Goal: Use online tool/utility: Utilize a website feature to perform a specific function

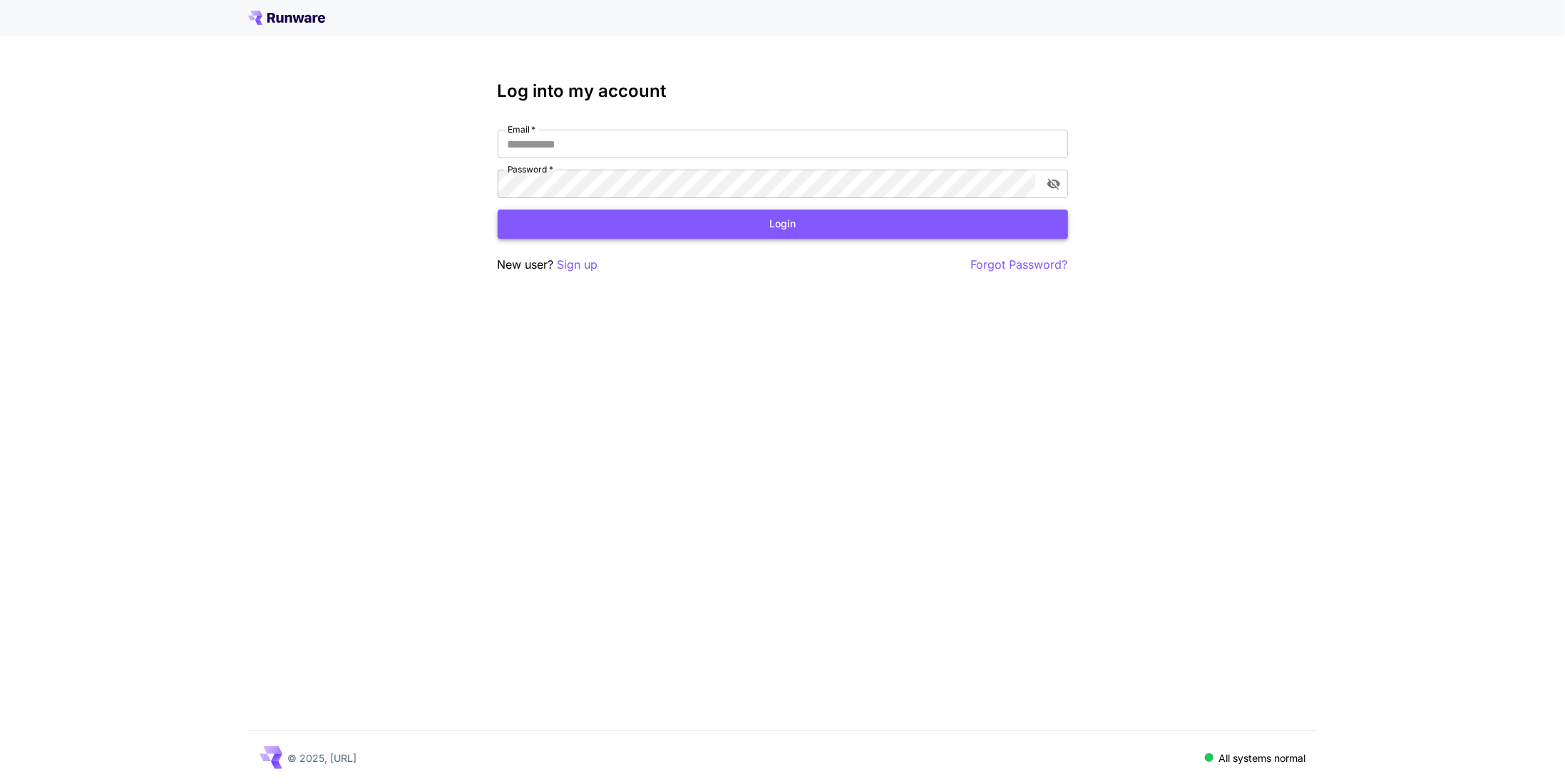
type input "**********"
click at [600, 221] on button "Login" at bounding box center [782, 225] width 570 height 29
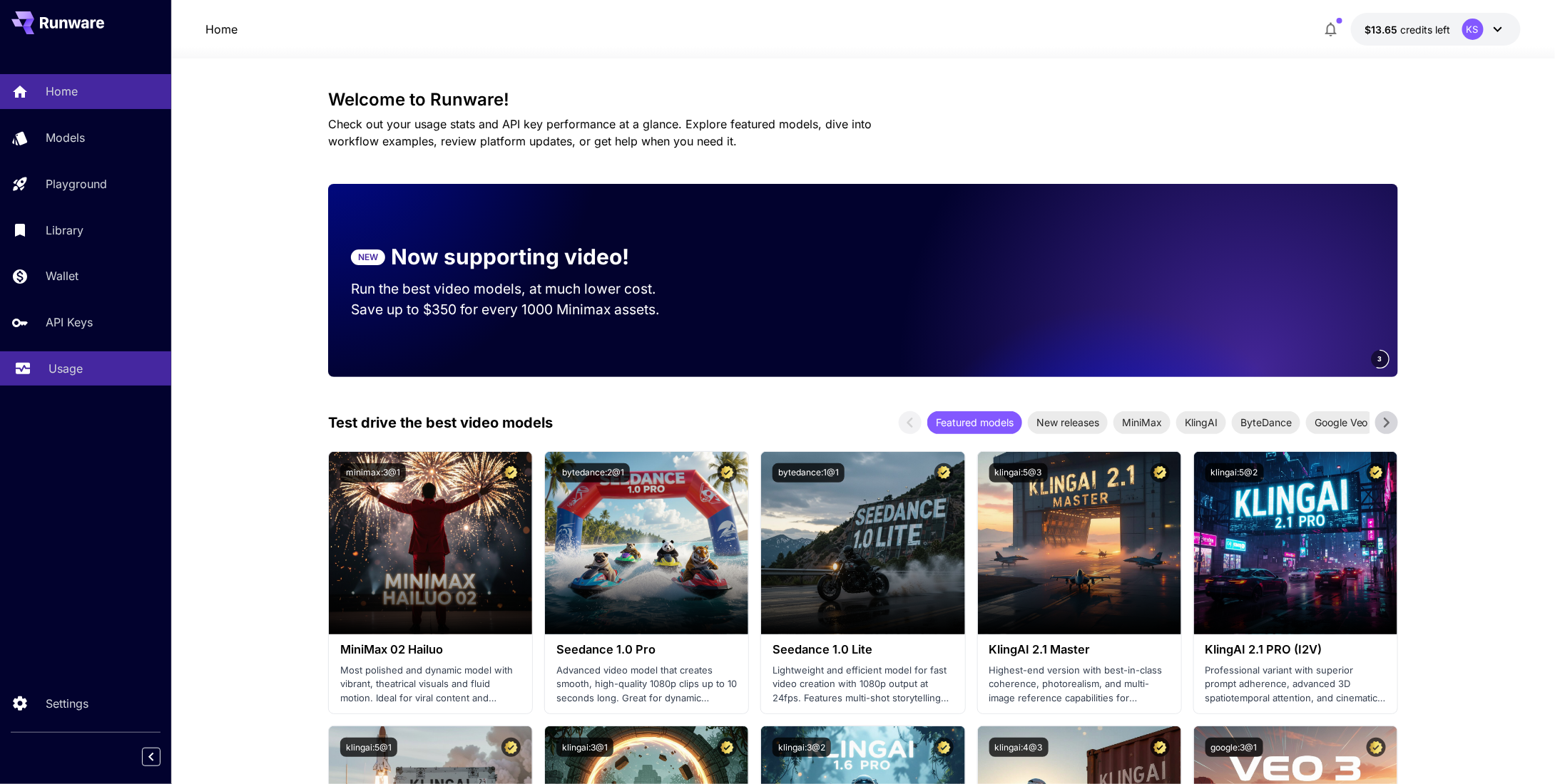
click at [54, 377] on p "Usage" at bounding box center [66, 368] width 34 height 17
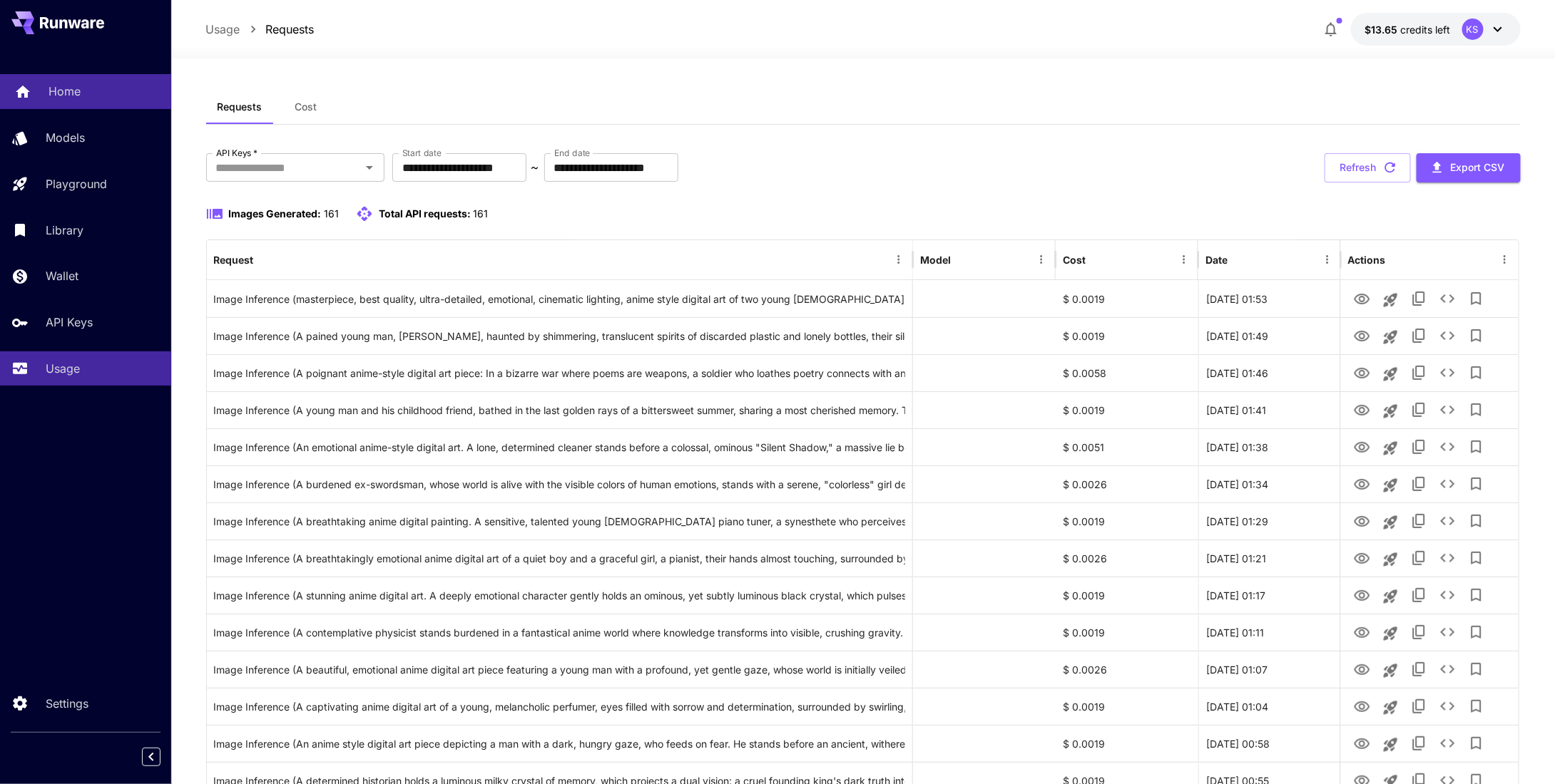
click at [107, 103] on link "Home" at bounding box center [86, 91] width 171 height 35
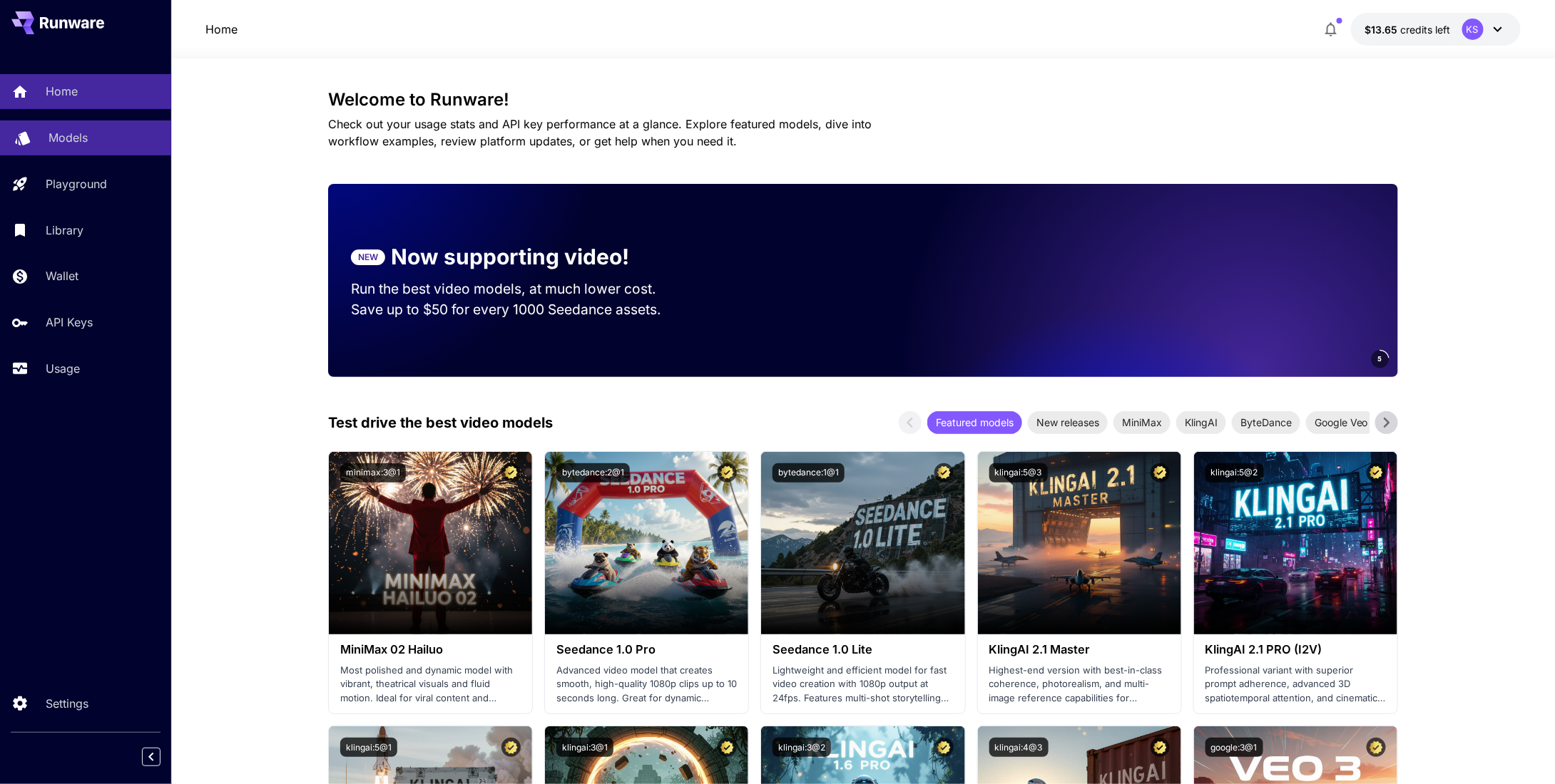
click at [29, 137] on icon at bounding box center [22, 133] width 15 height 14
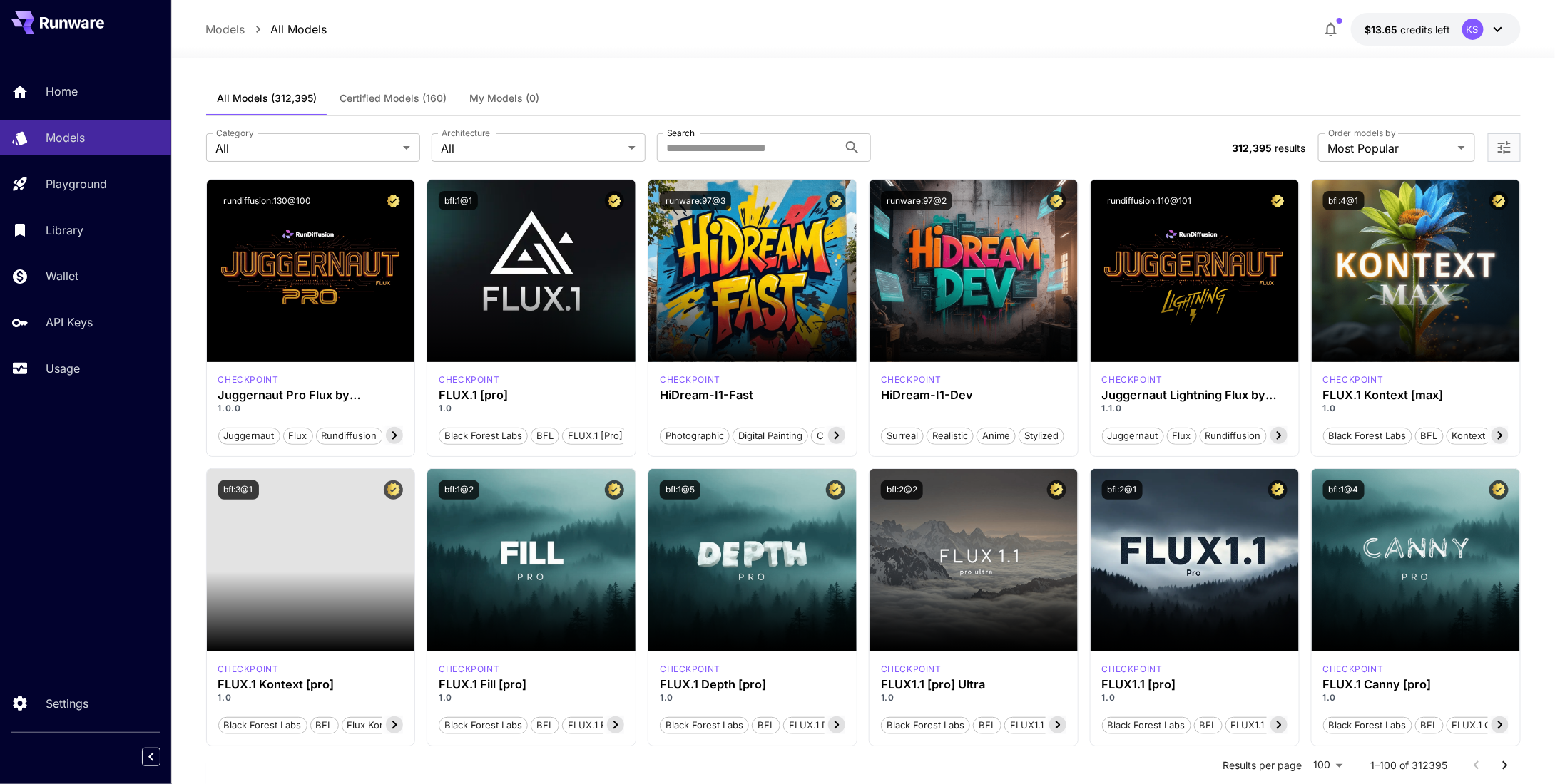
click at [500, 36] on div "Models All Models $13.65 credits left KS" at bounding box center [863, 29] width 1314 height 32
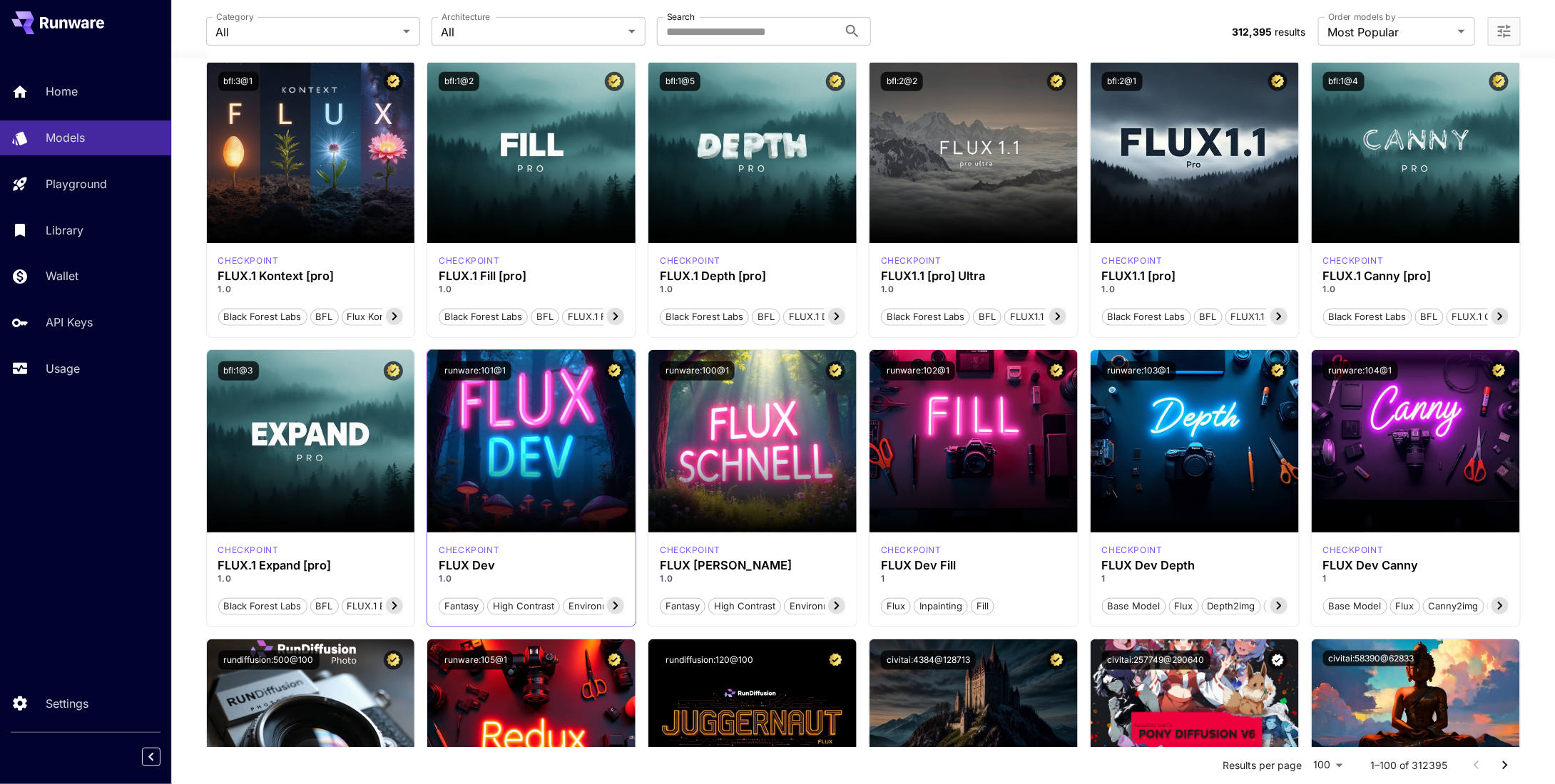
scroll to position [427, 0]
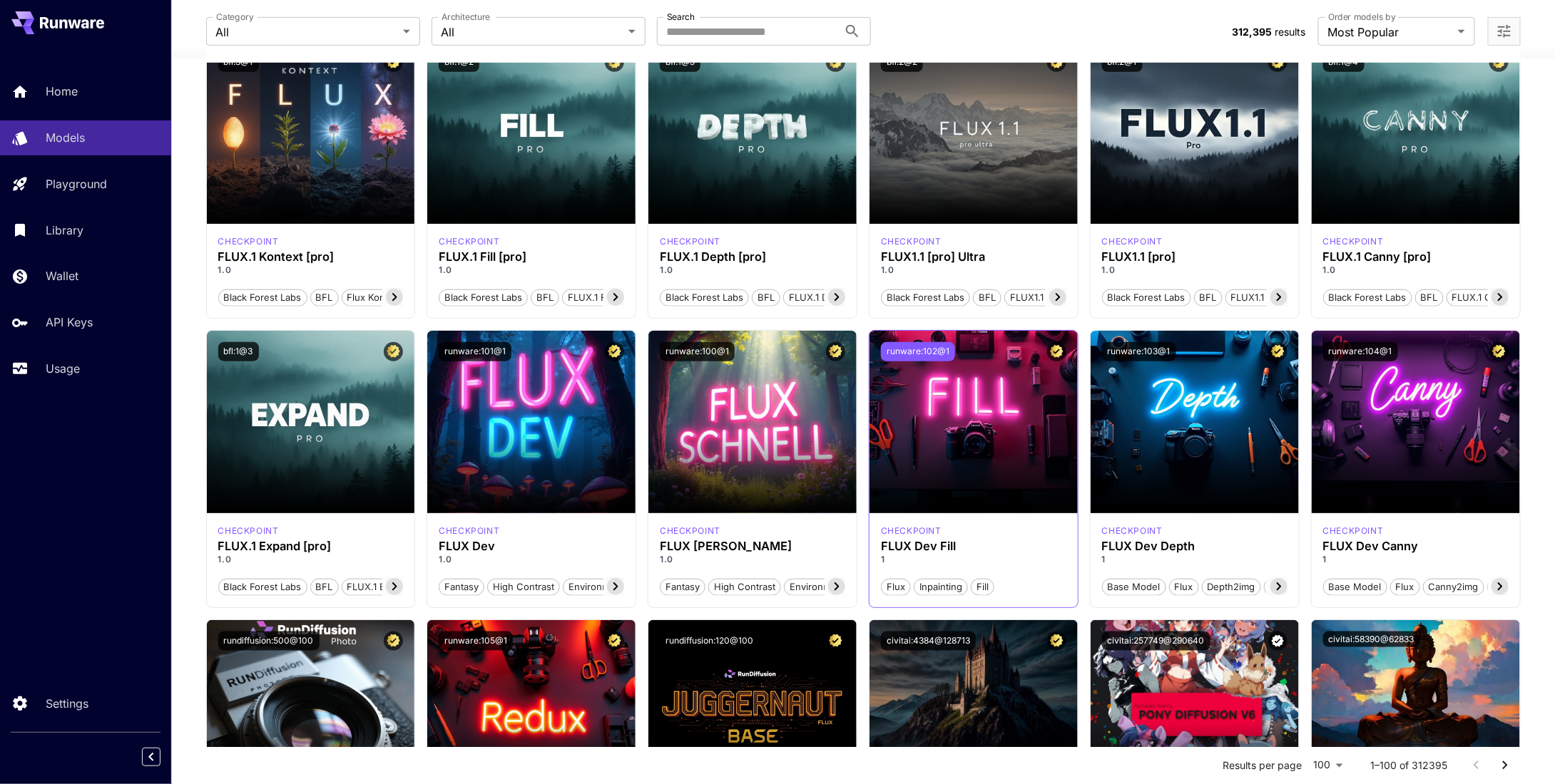
click at [923, 352] on button "runware:102@1" at bounding box center [918, 351] width 74 height 19
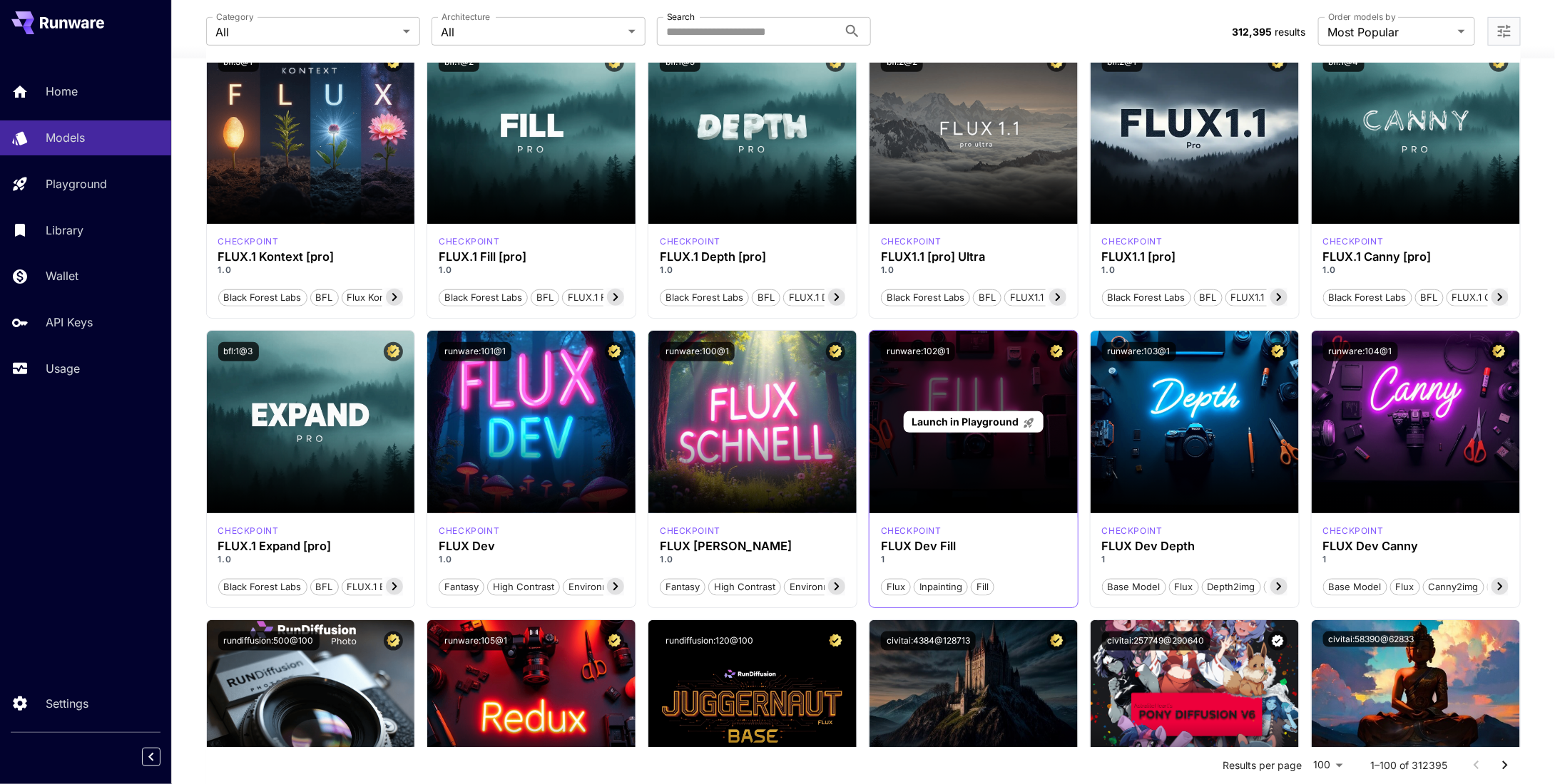
click at [911, 483] on div "Launch in Playground" at bounding box center [974, 422] width 208 height 182
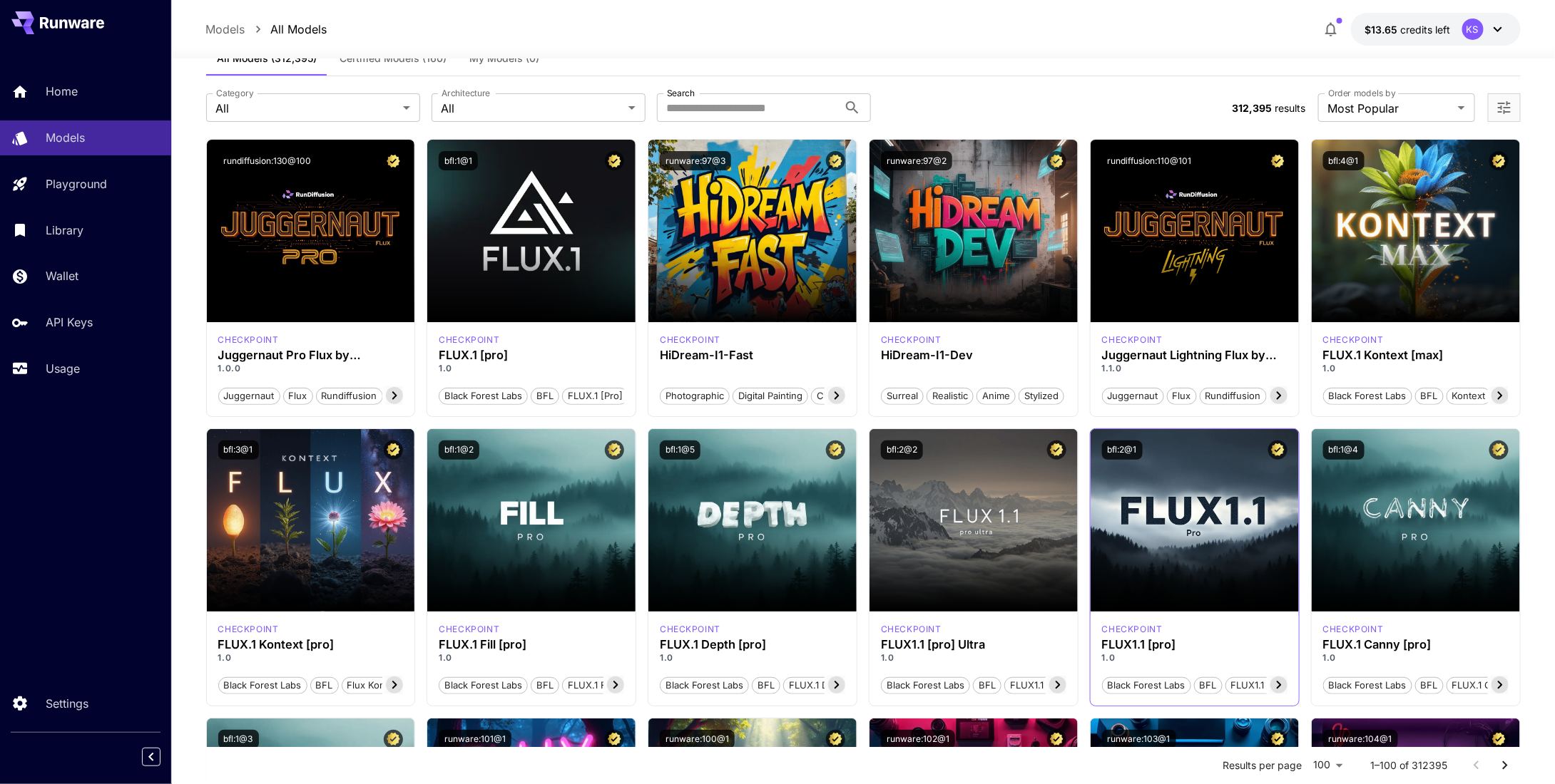
scroll to position [0, 0]
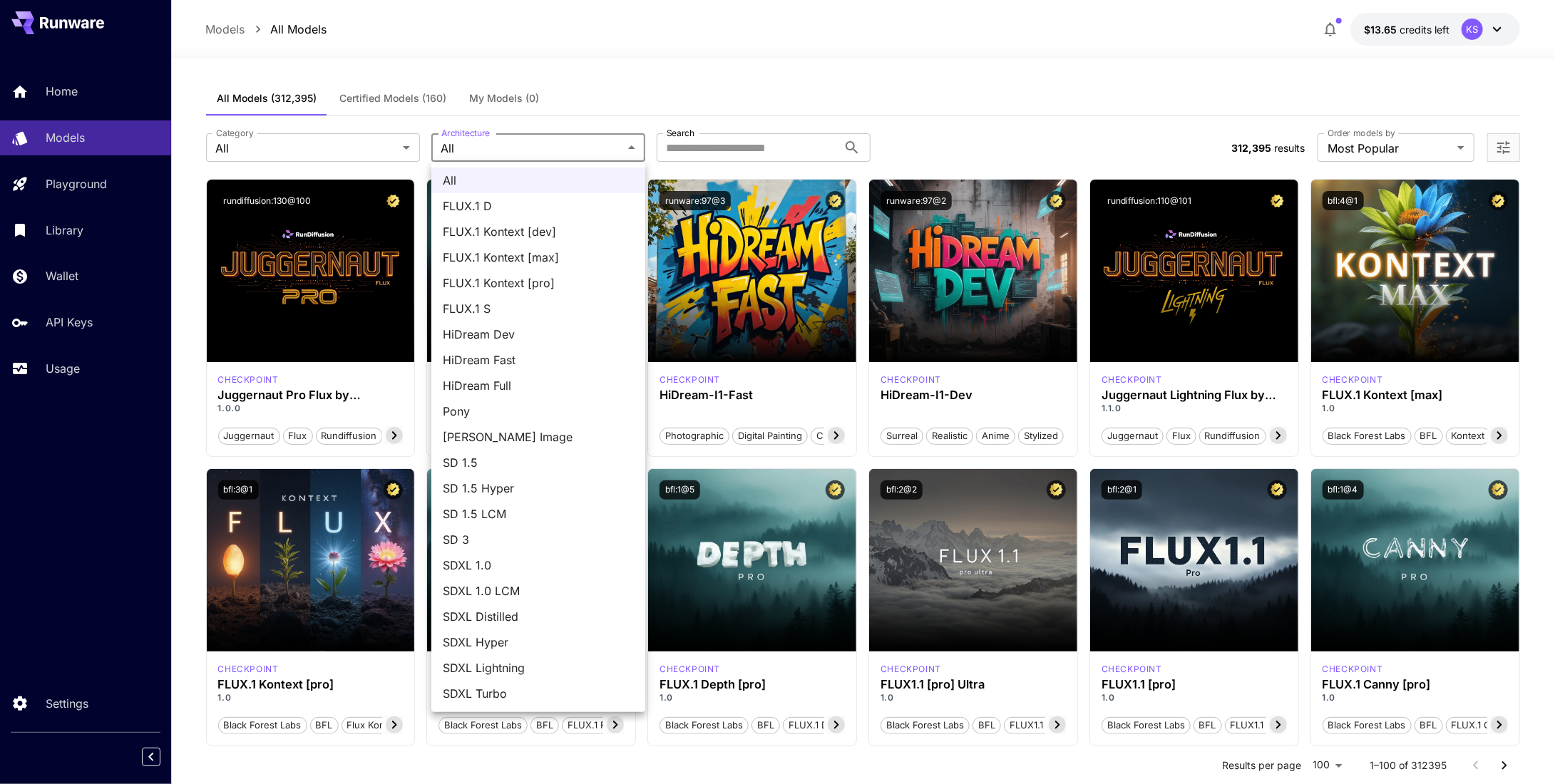
click at [749, 167] on div at bounding box center [782, 392] width 1565 height 784
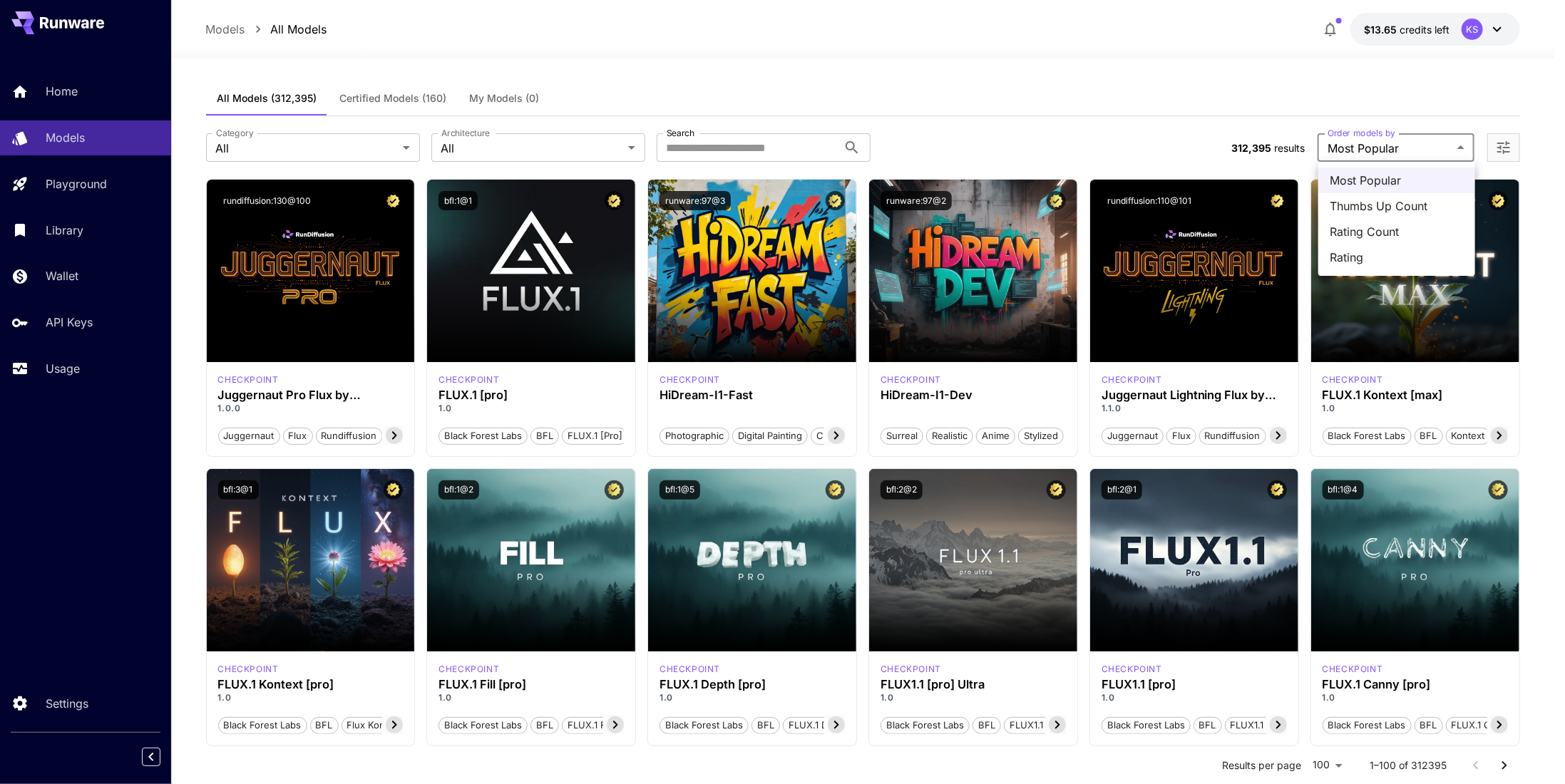
click at [1392, 180] on span "Most Popular" at bounding box center [1397, 181] width 134 height 17
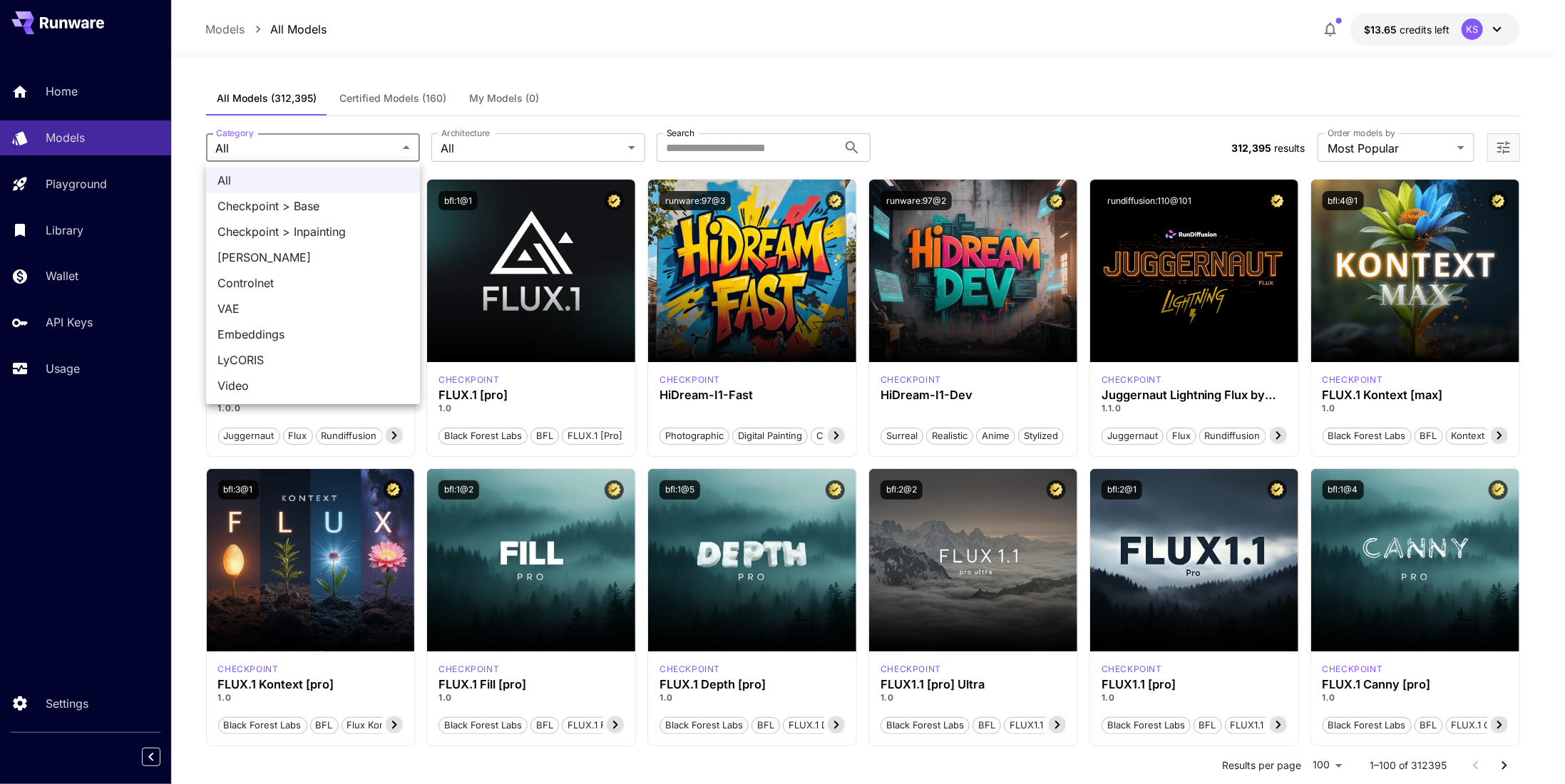
click at [453, 47] on div at bounding box center [782, 392] width 1565 height 784
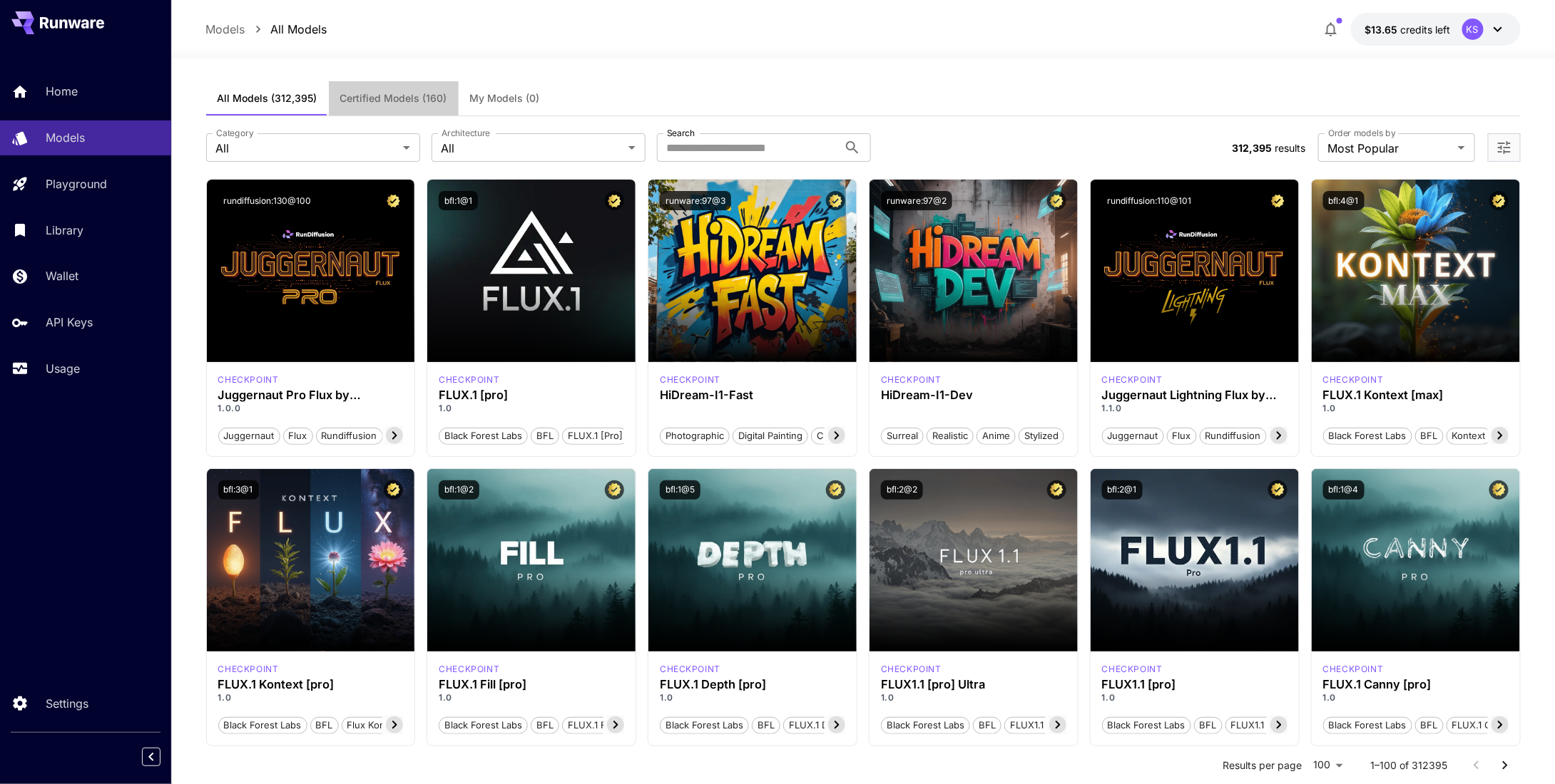
click at [421, 103] on span "Certified Models (160)" at bounding box center [394, 98] width 107 height 13
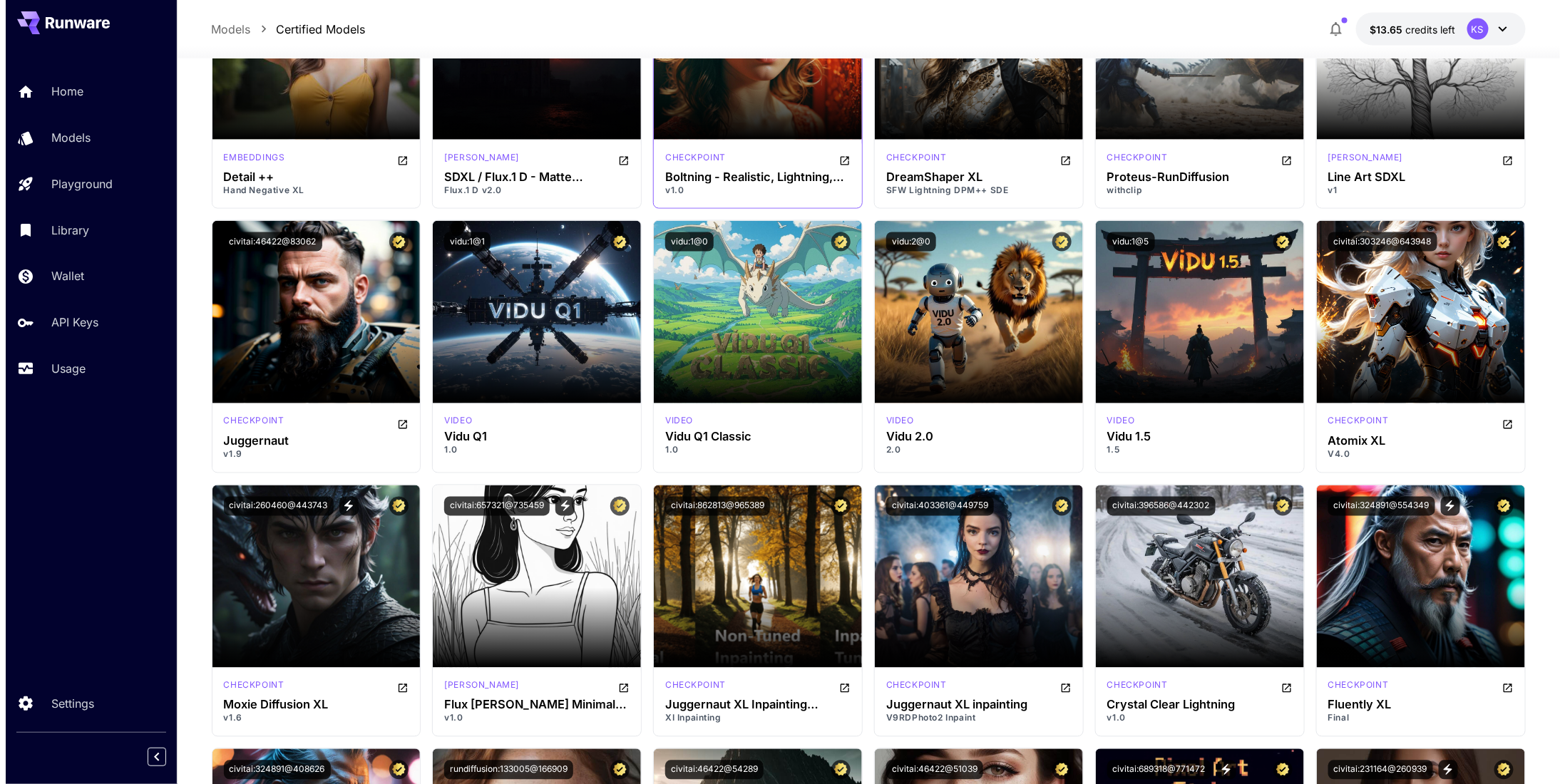
scroll to position [3920, 0]
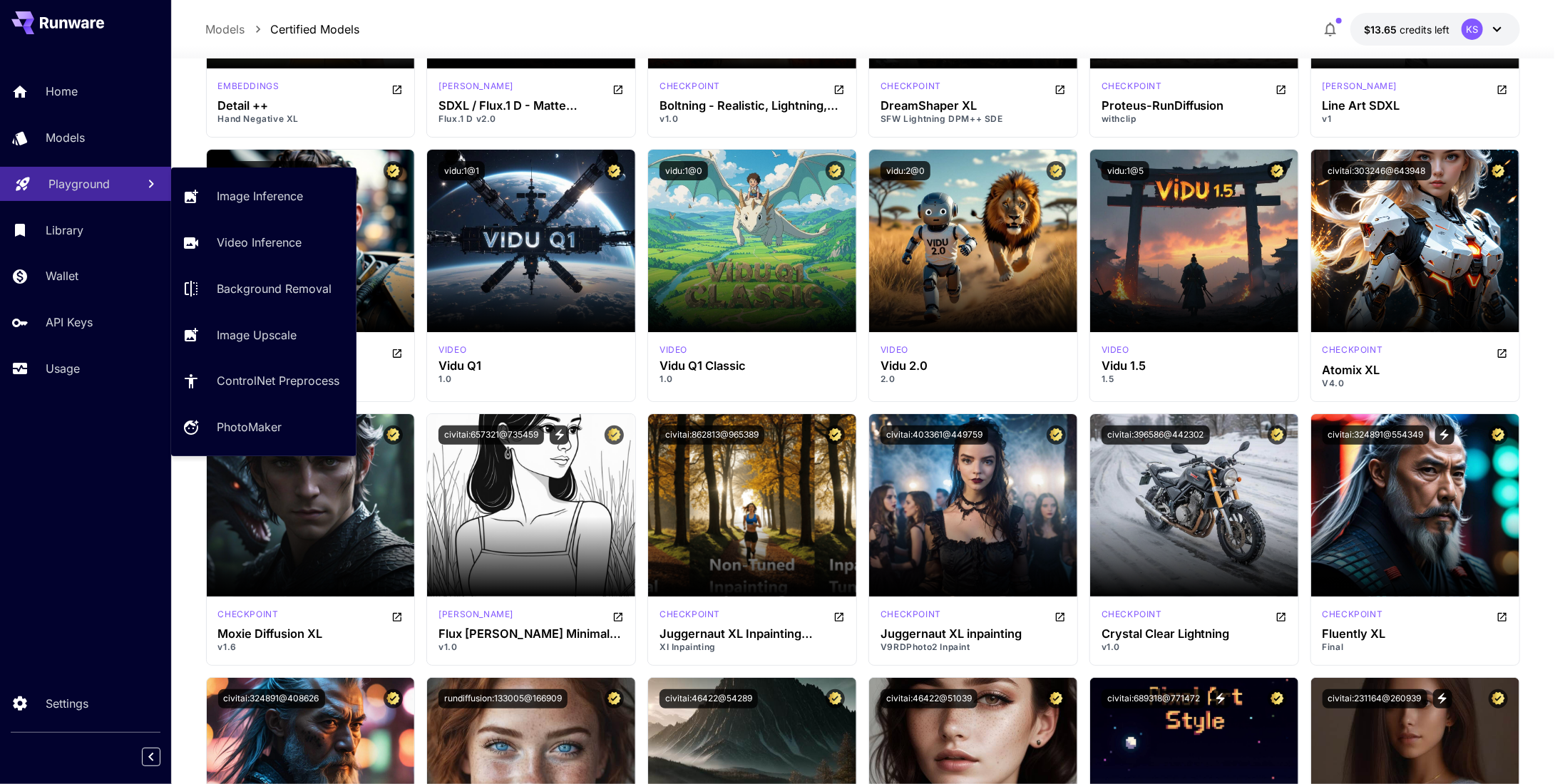
click at [89, 188] on p "Playground" at bounding box center [79, 184] width 61 height 17
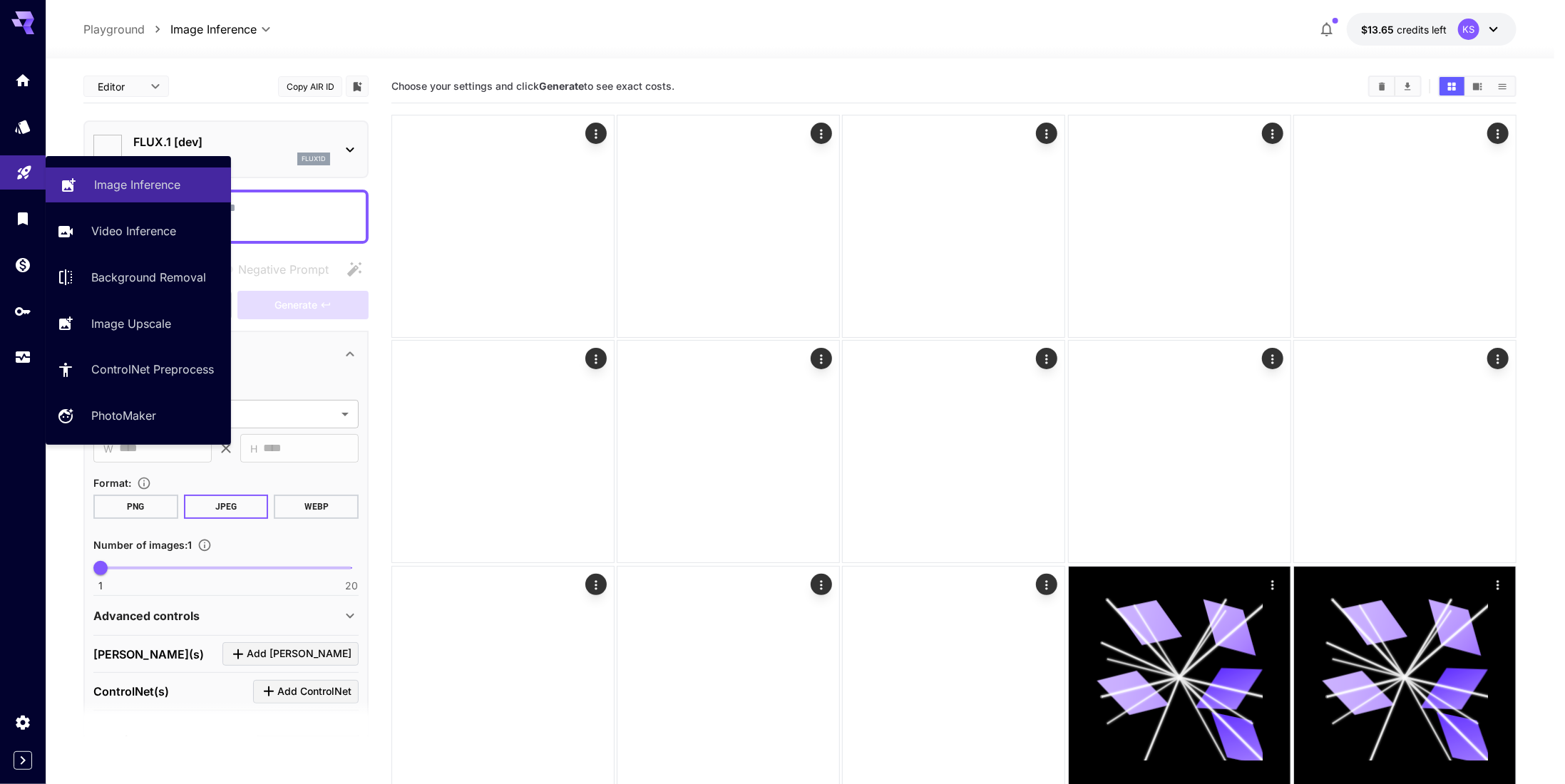
type input "**********"
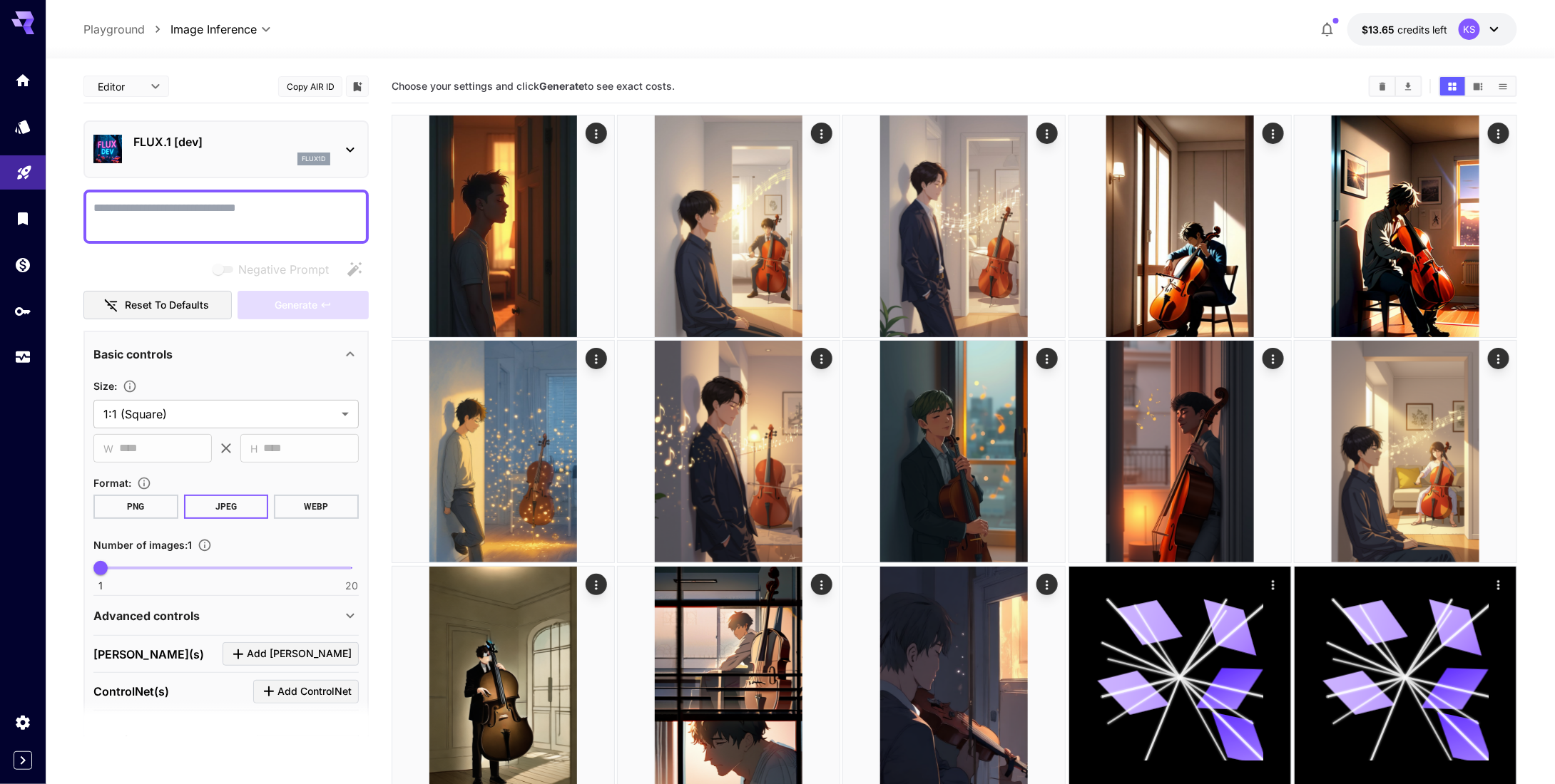
click at [237, 144] on p "FLUX.1 [dev]" at bounding box center [232, 142] width 197 height 17
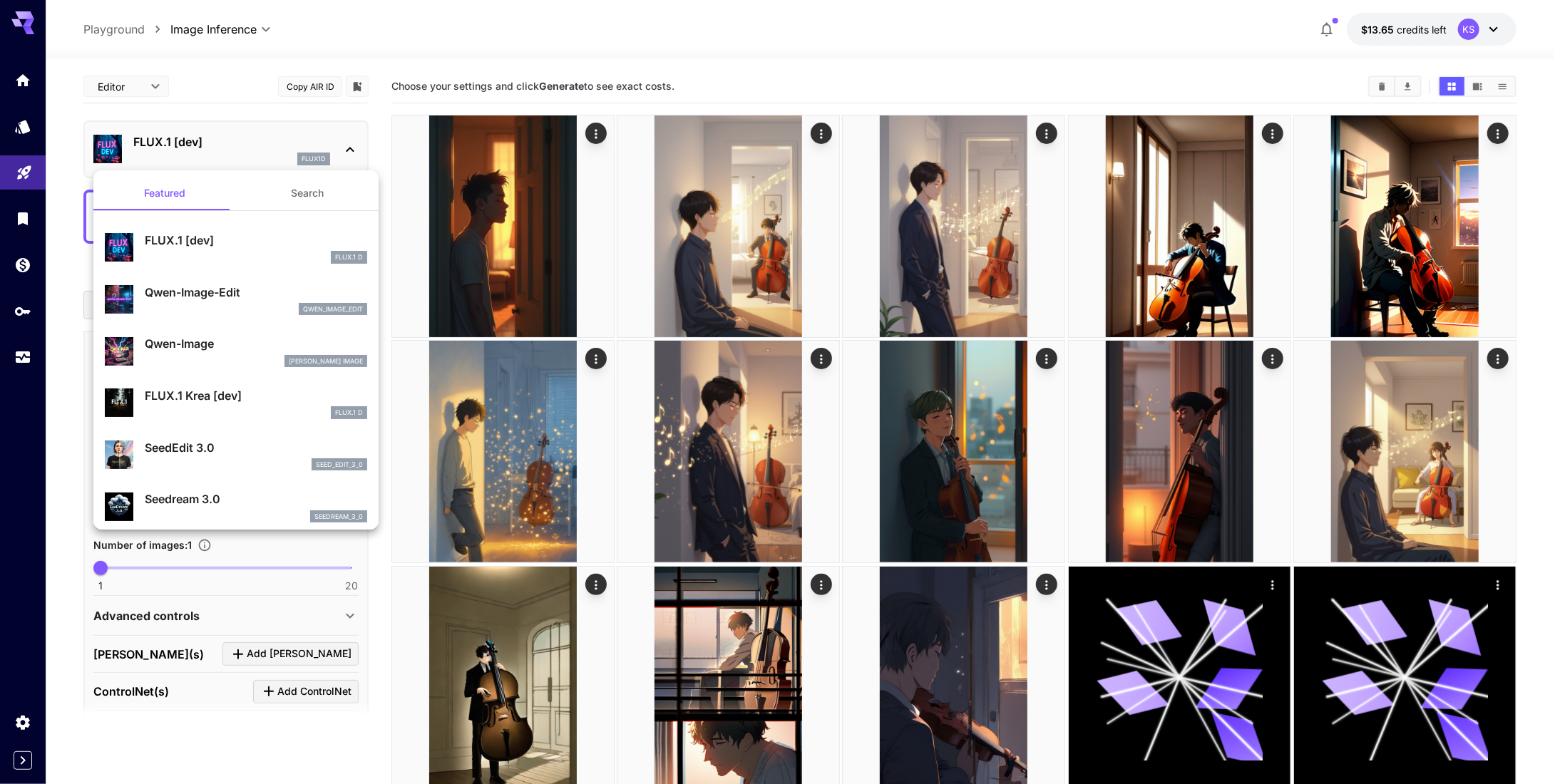
click at [235, 247] on p "FLUX.1 [dev]" at bounding box center [256, 240] width 222 height 17
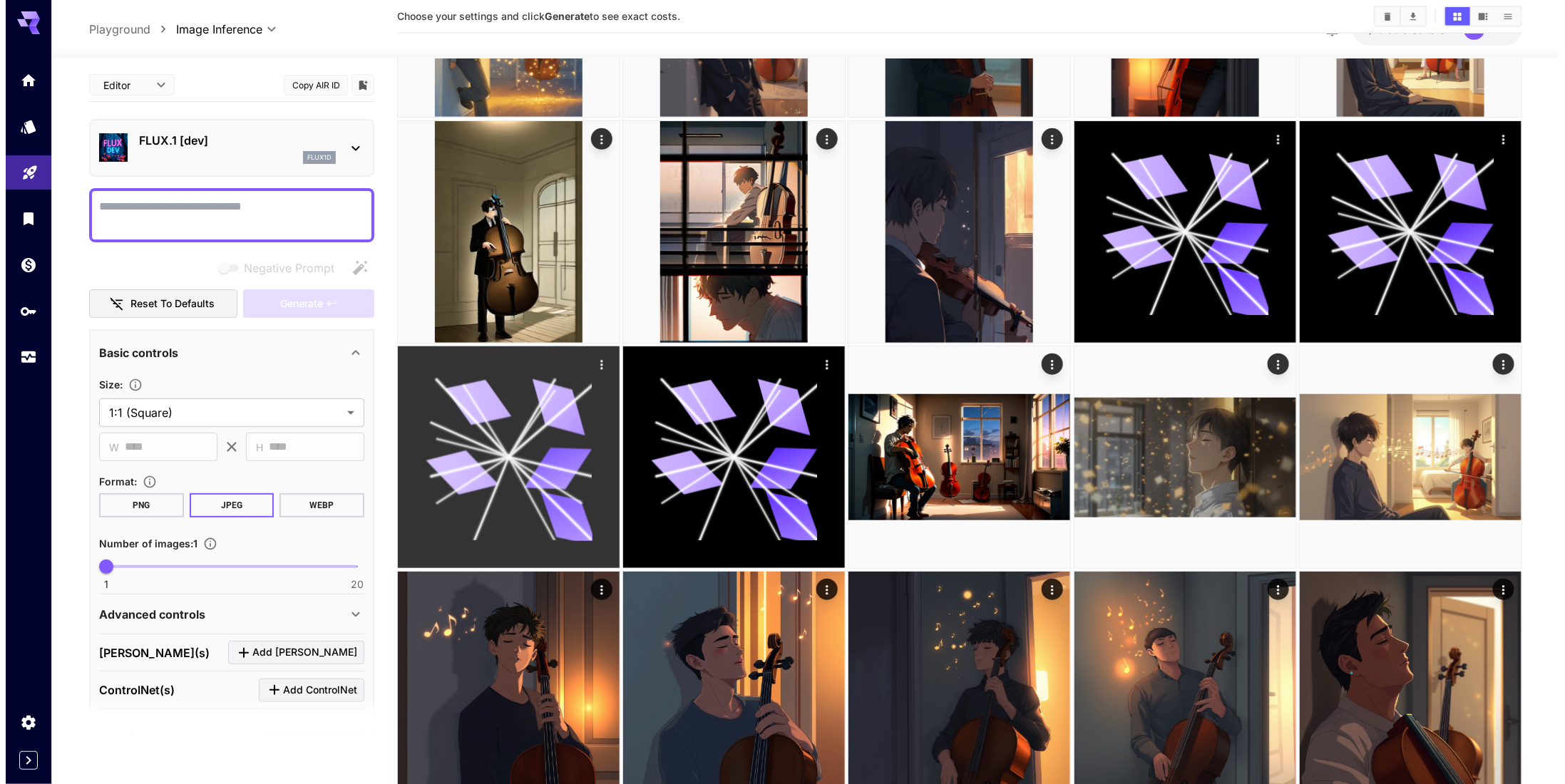
scroll to position [498, 0]
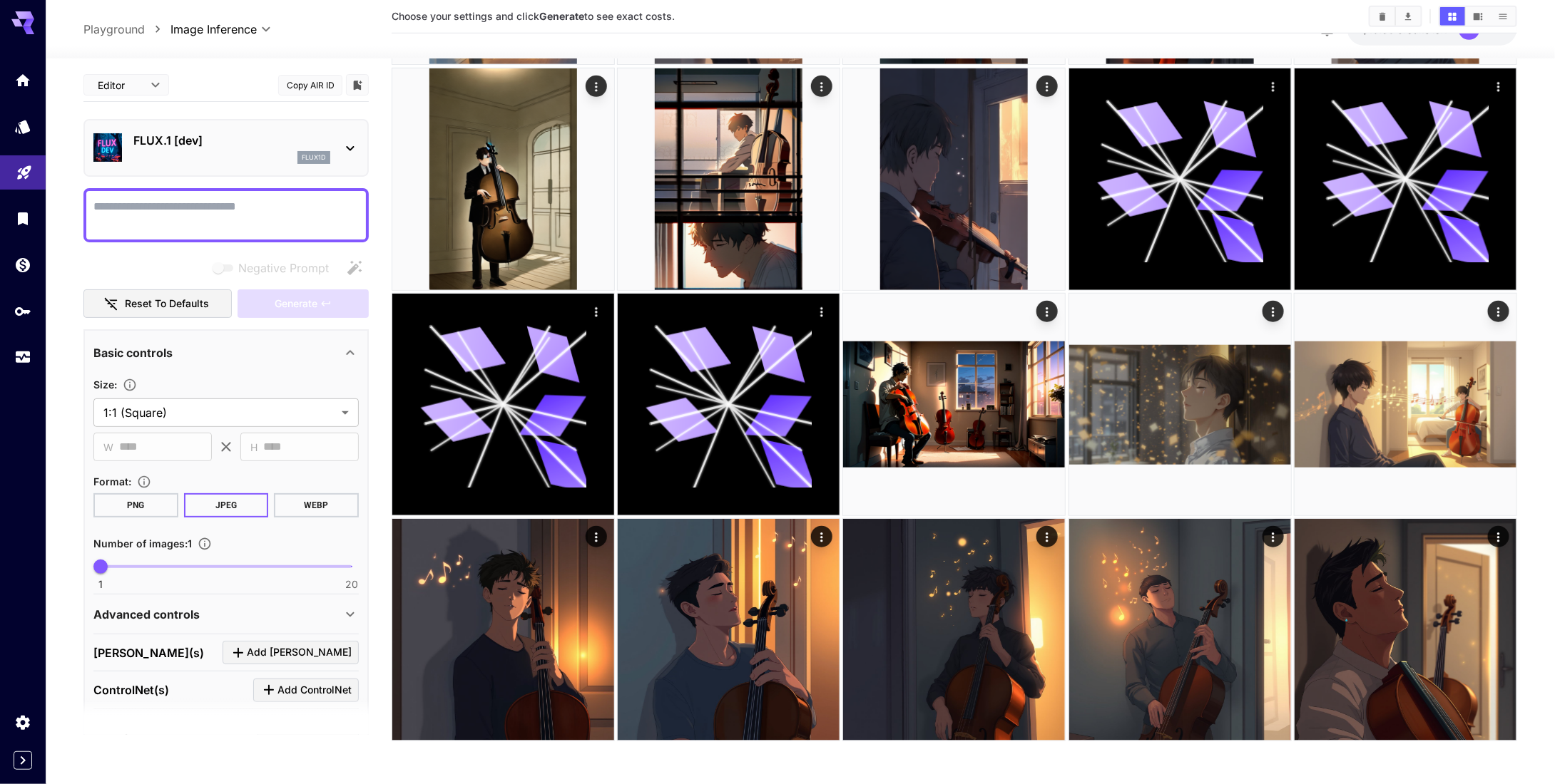
click at [258, 472] on div "Format :" at bounding box center [226, 481] width 266 height 17
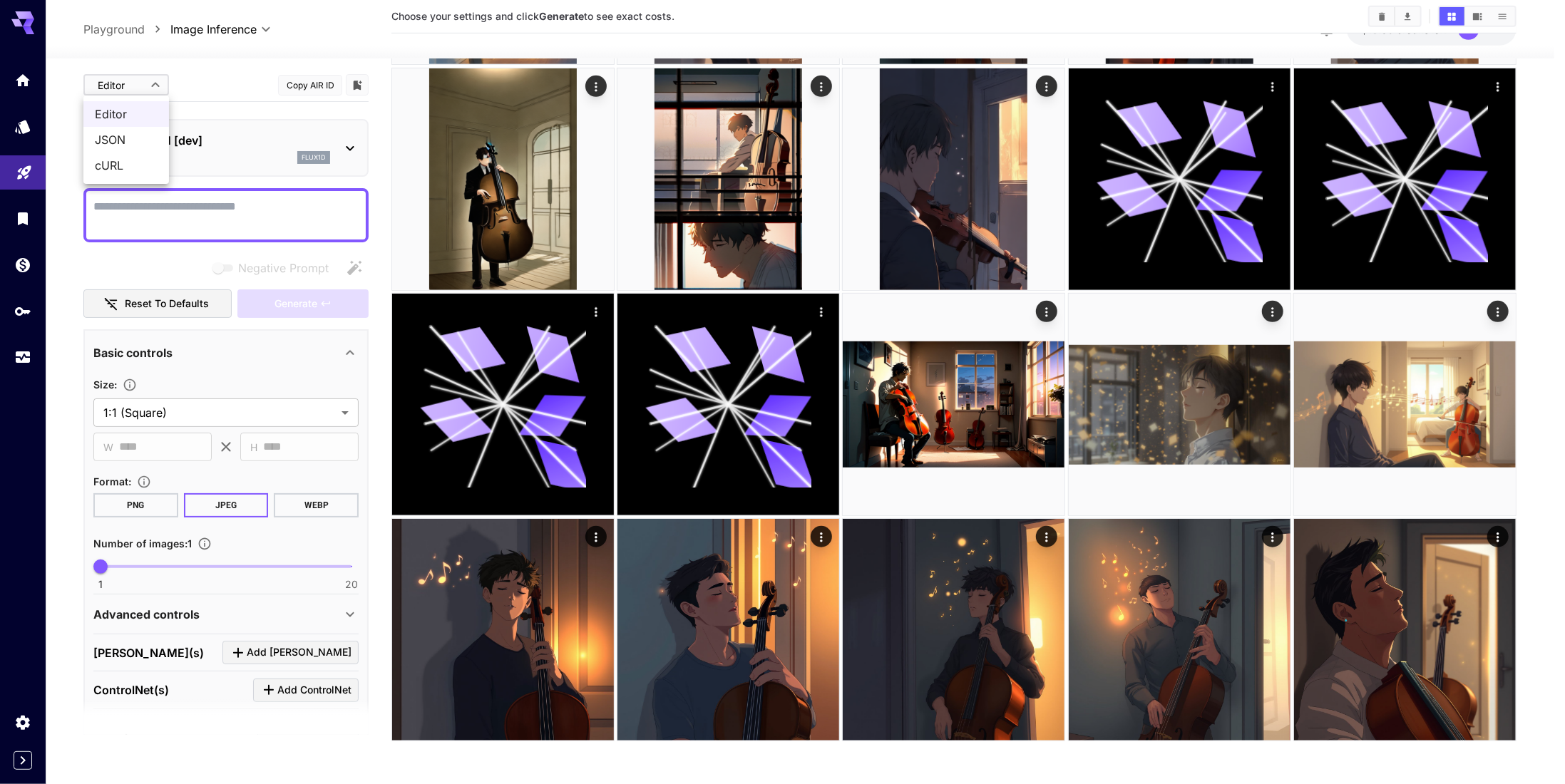
click at [135, 90] on body "**********" at bounding box center [782, 143] width 1565 height 1282
click at [324, 164] on div at bounding box center [782, 392] width 1565 height 784
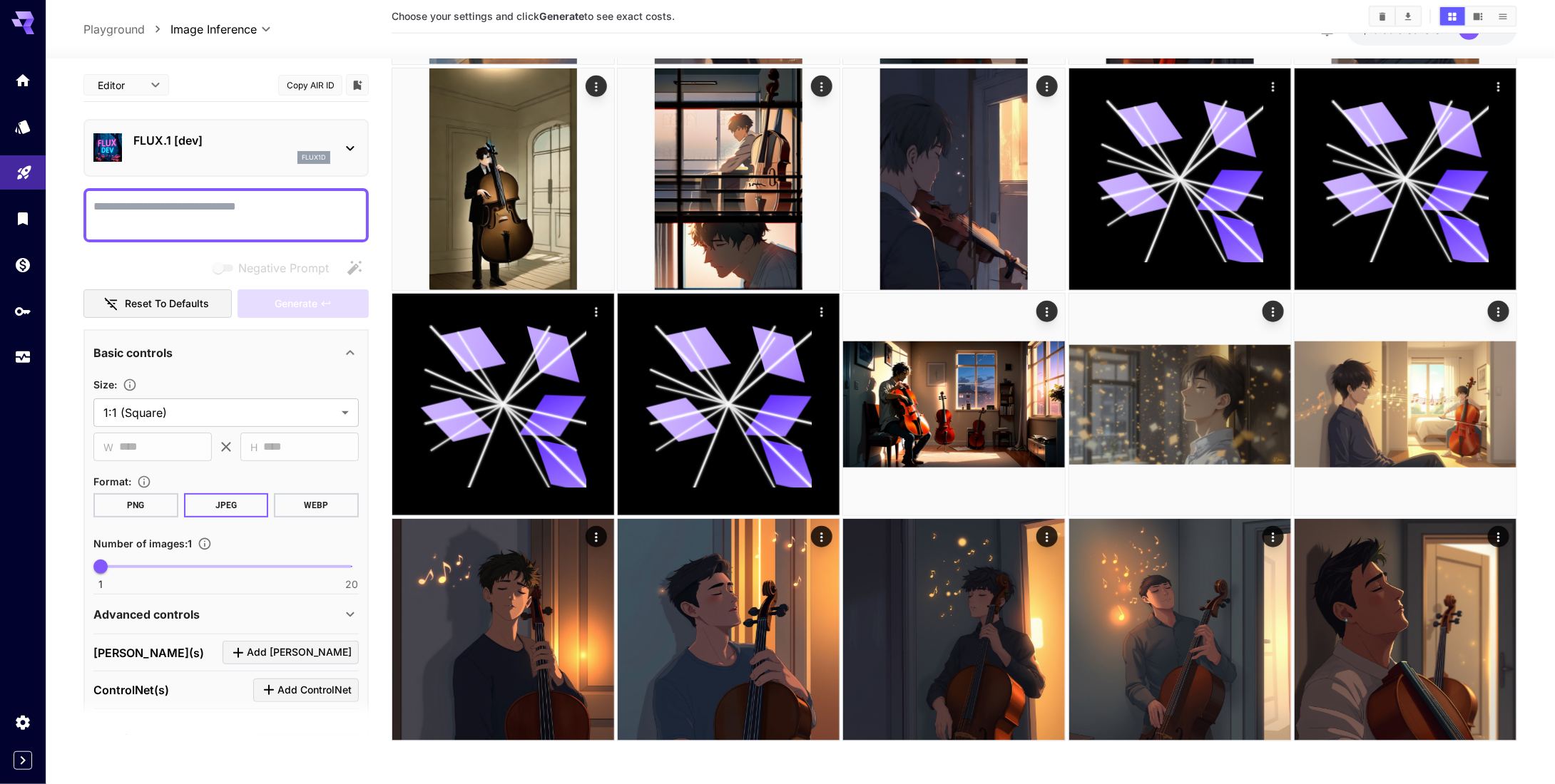
click at [326, 150] on div "FLUX.1 [dev] flux1d" at bounding box center [232, 148] width 197 height 32
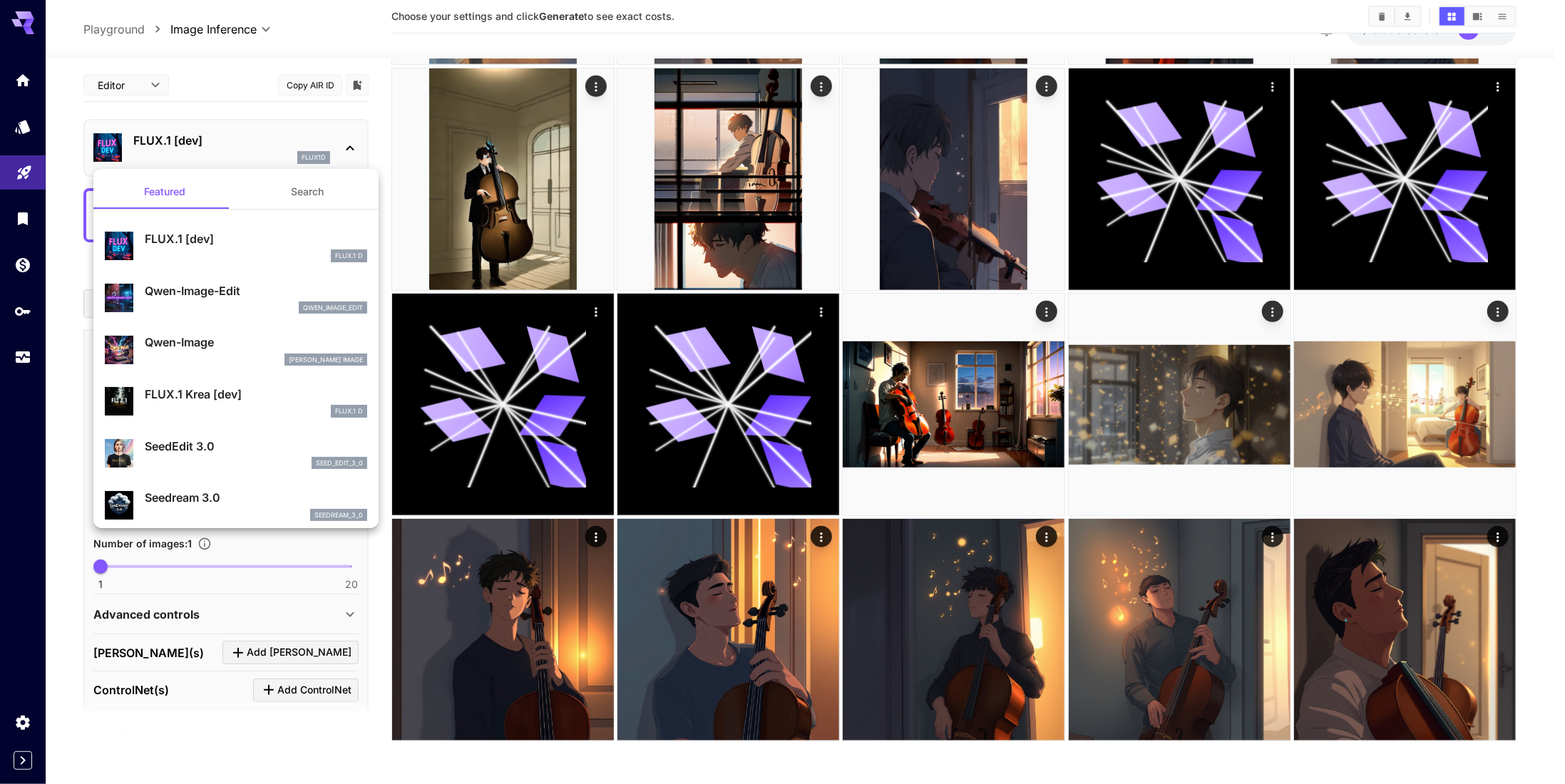
click at [309, 196] on button "Search" at bounding box center [307, 191] width 143 height 34
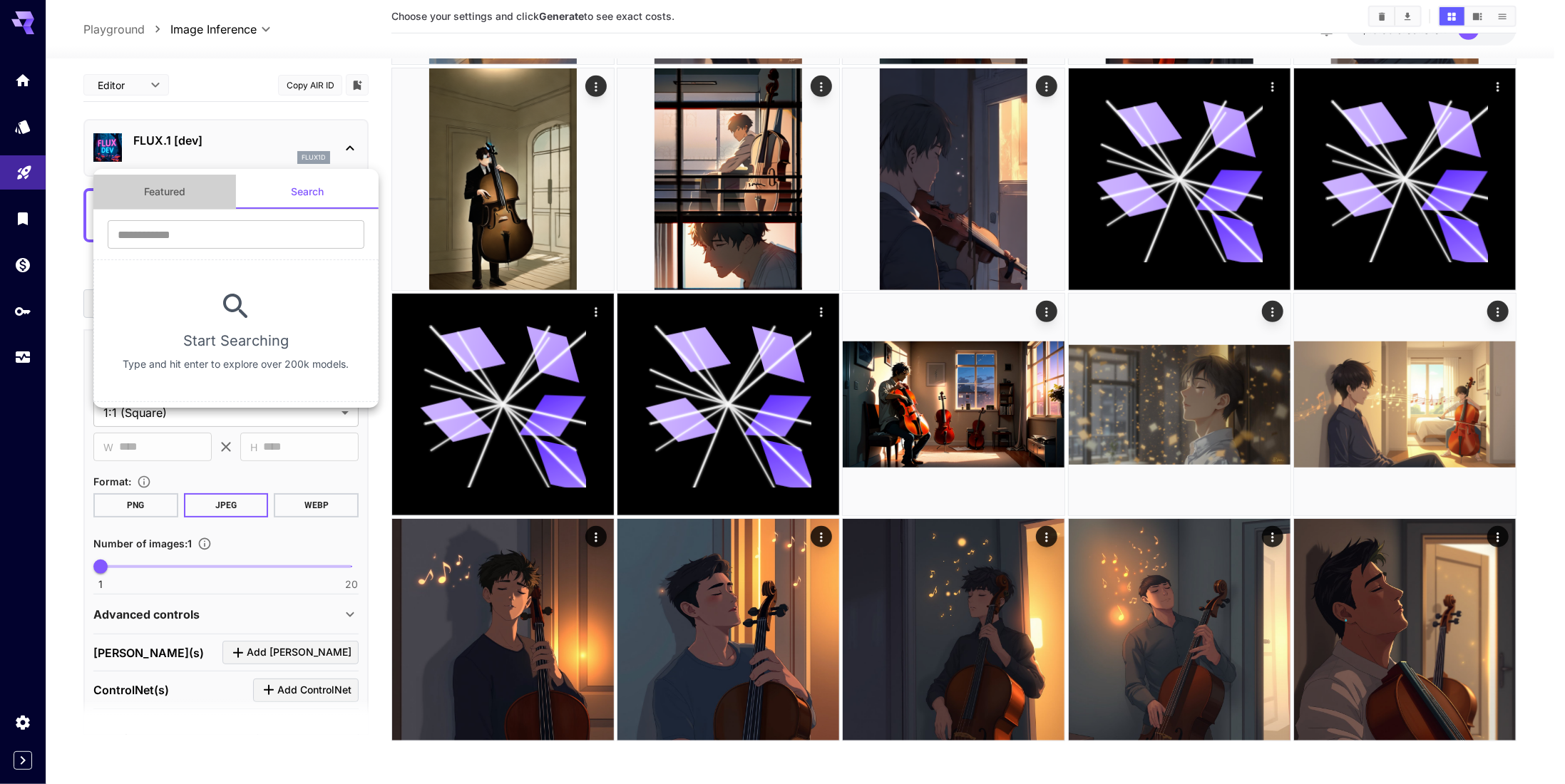
click at [158, 190] on button "Featured" at bounding box center [164, 191] width 143 height 34
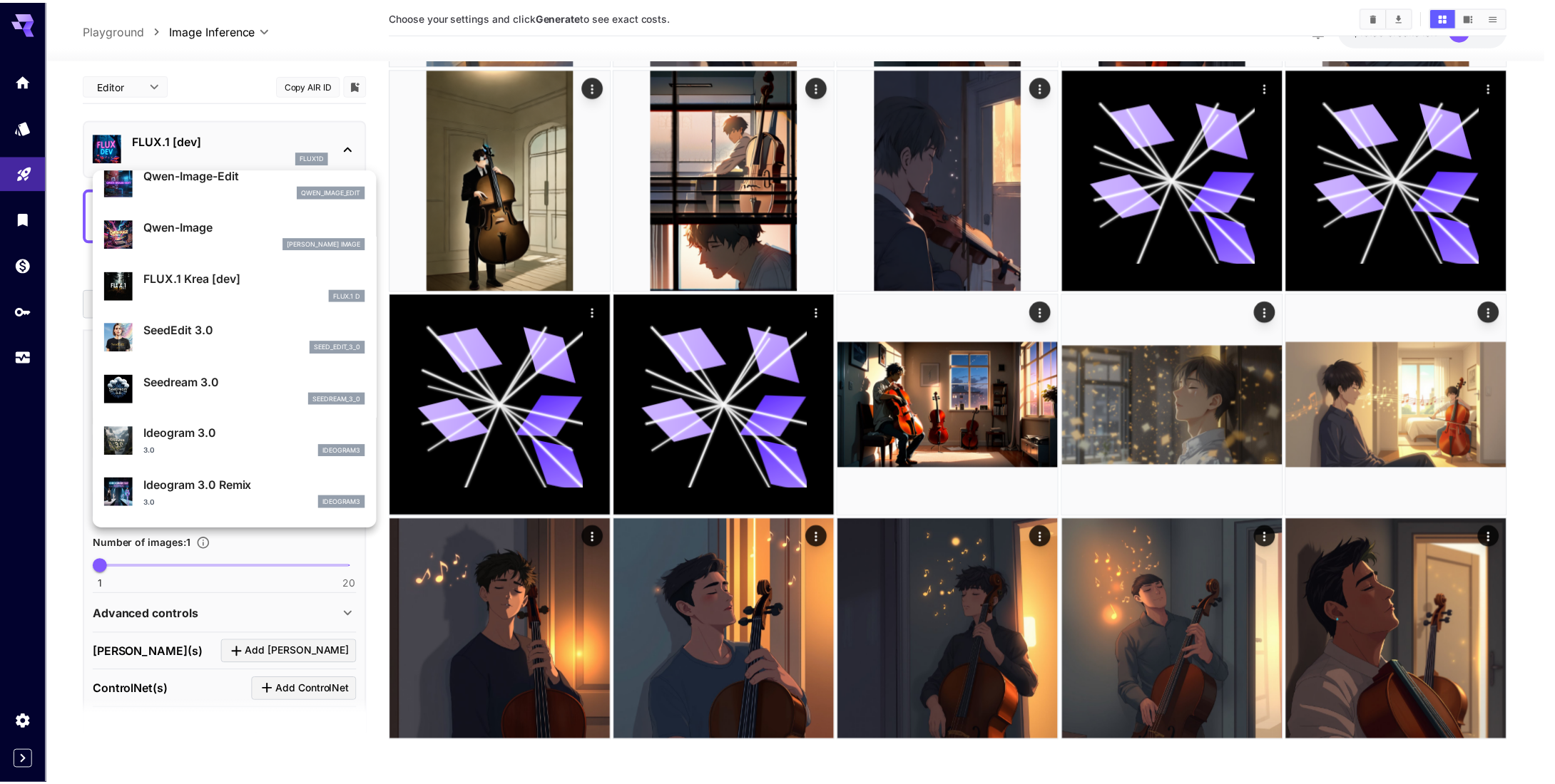
scroll to position [143, 0]
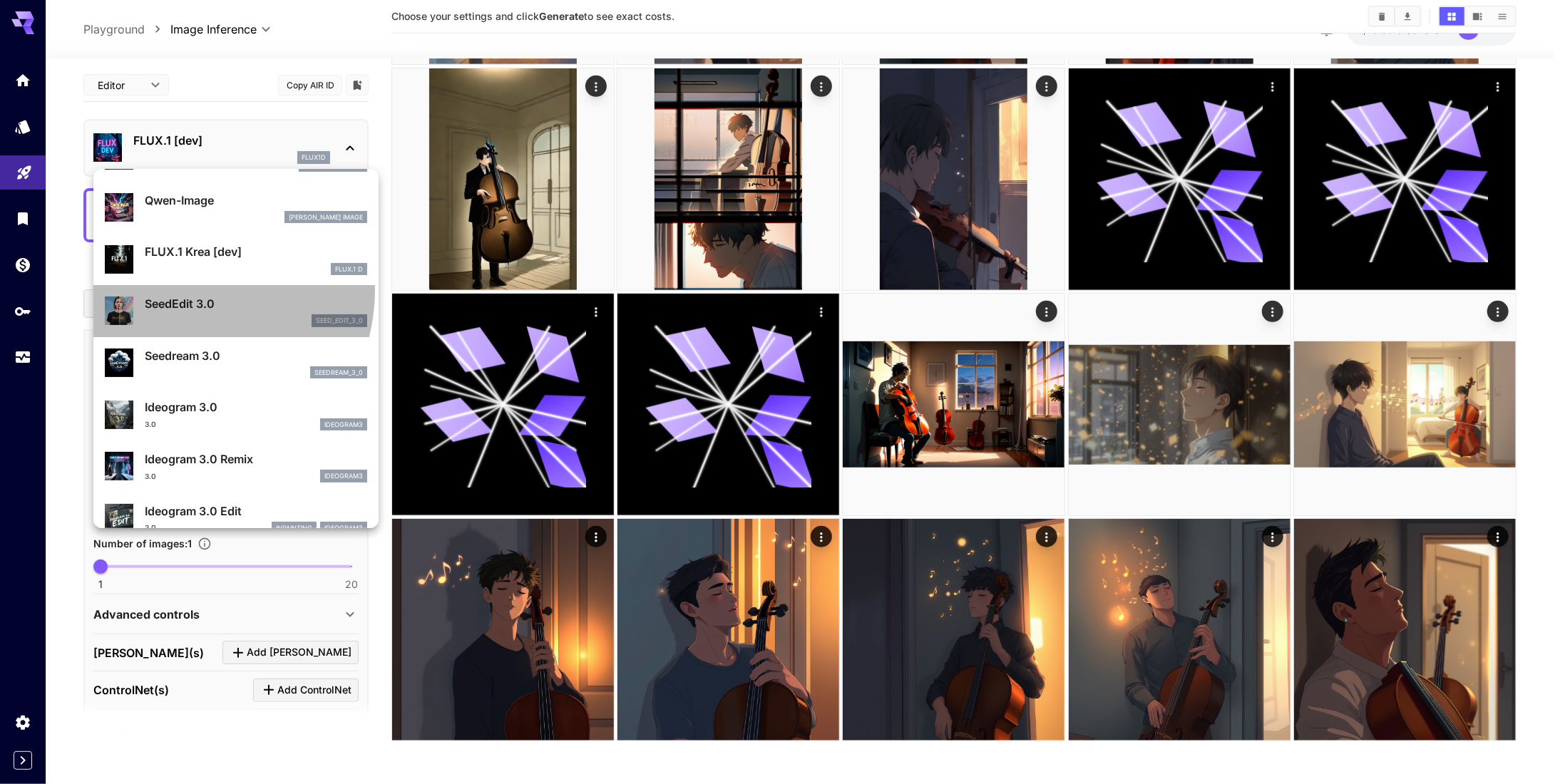
click at [180, 289] on div "SeedEdit 3.0 seed_edit_3_0" at bounding box center [236, 311] width 262 height 43
type input "***"
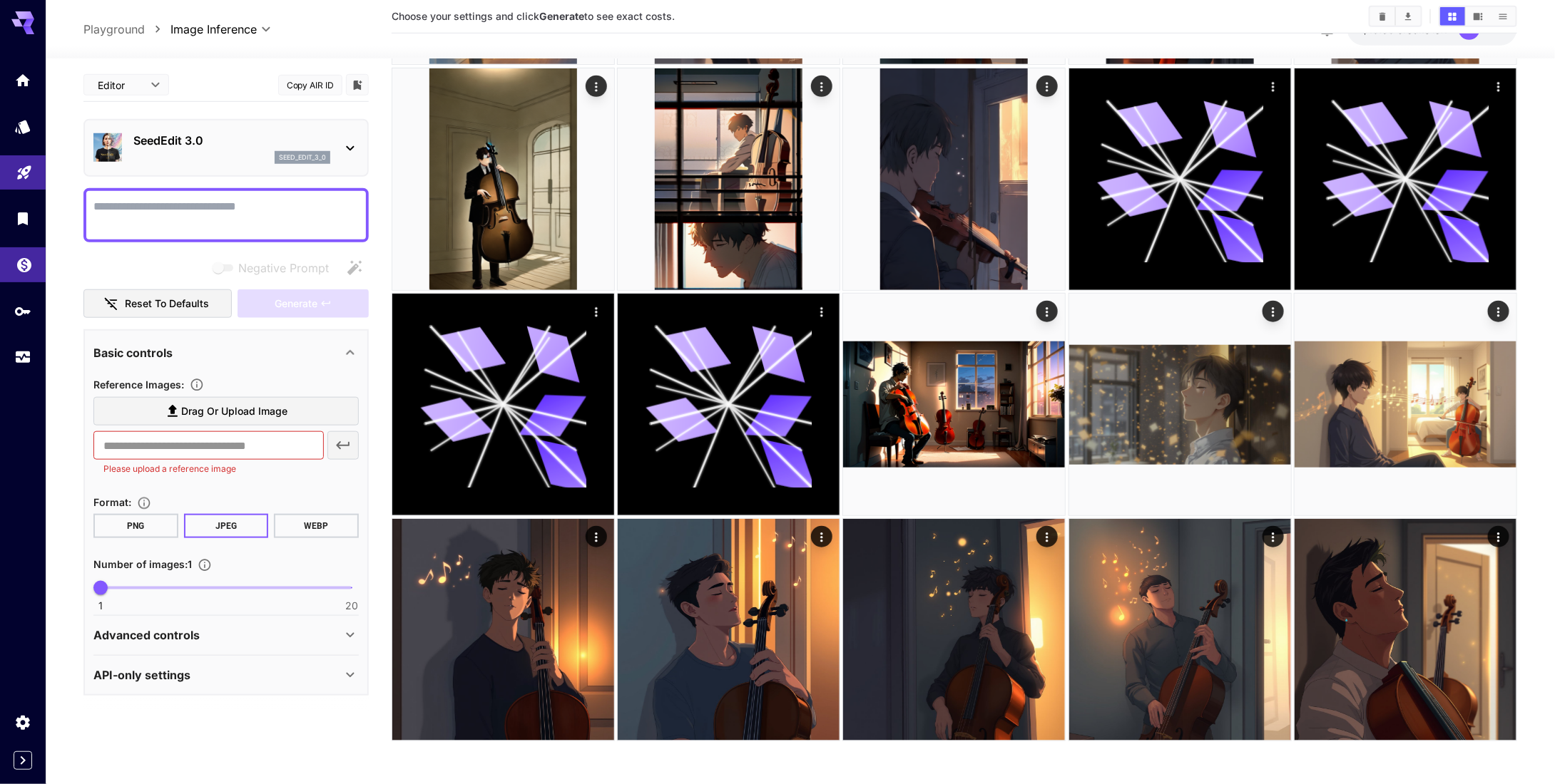
click at [37, 261] on link at bounding box center [22, 265] width 46 height 35
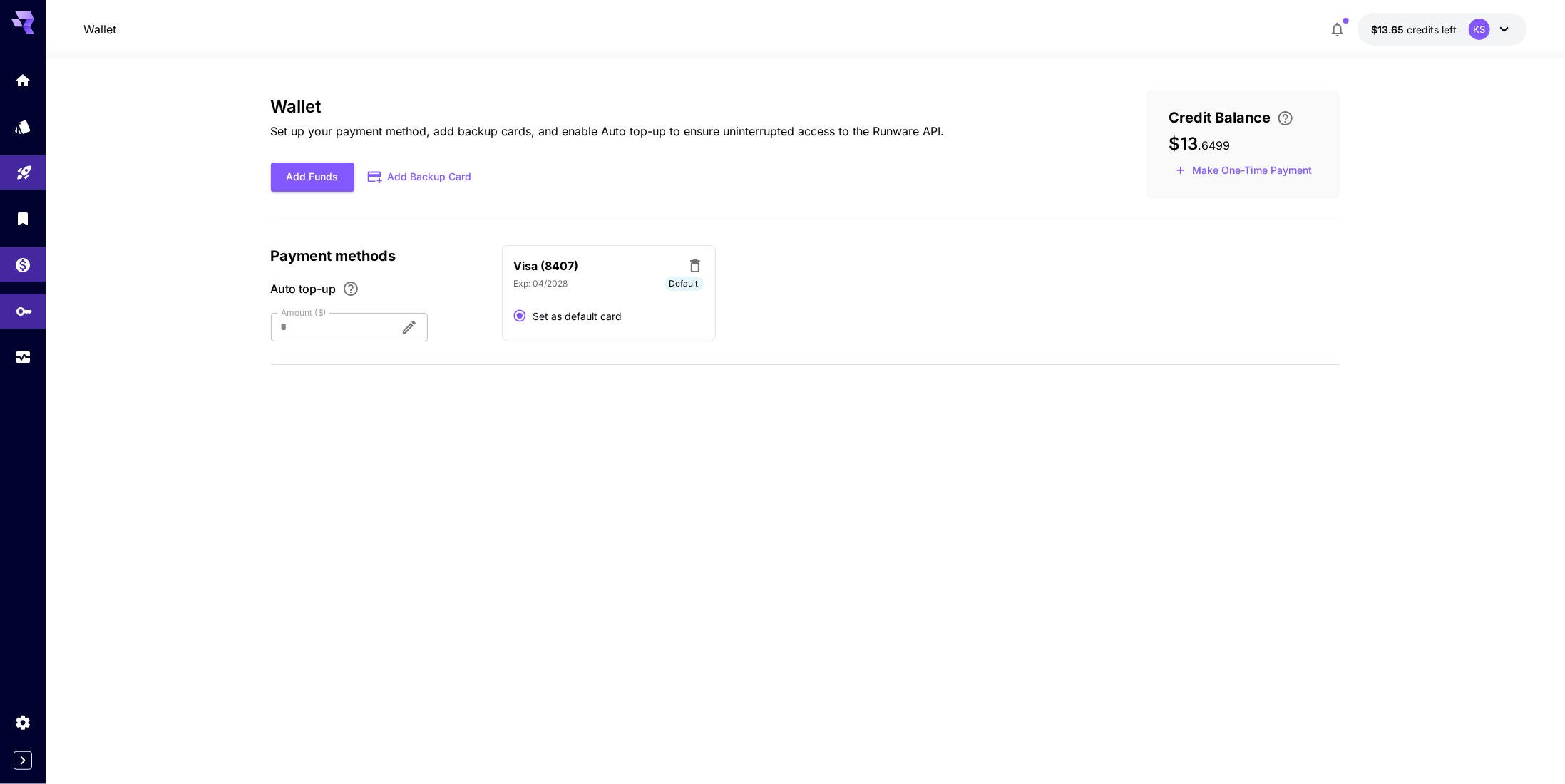
click at [11, 314] on link at bounding box center [22, 311] width 46 height 35
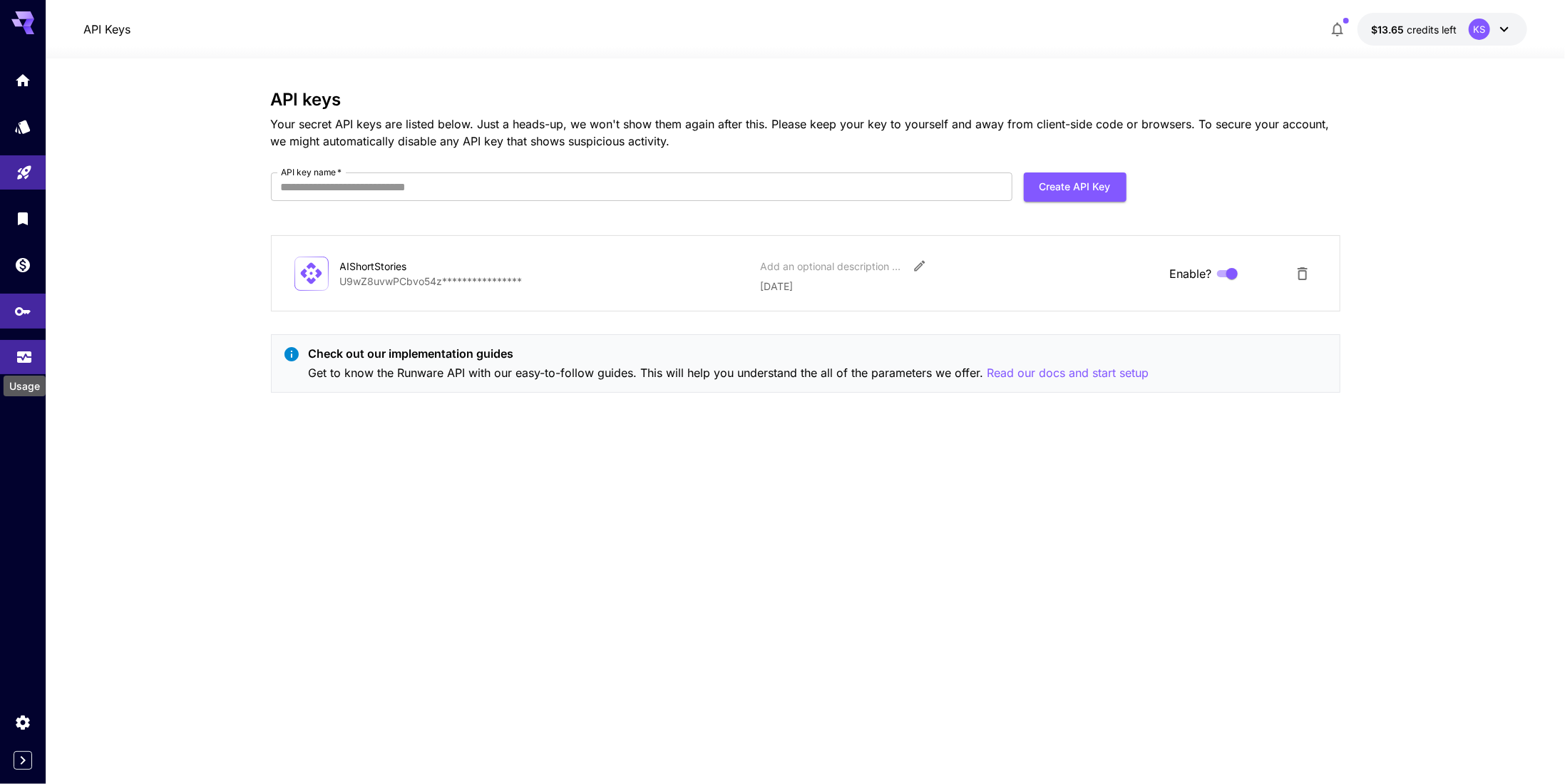
click at [23, 358] on icon "Usage" at bounding box center [24, 353] width 17 height 17
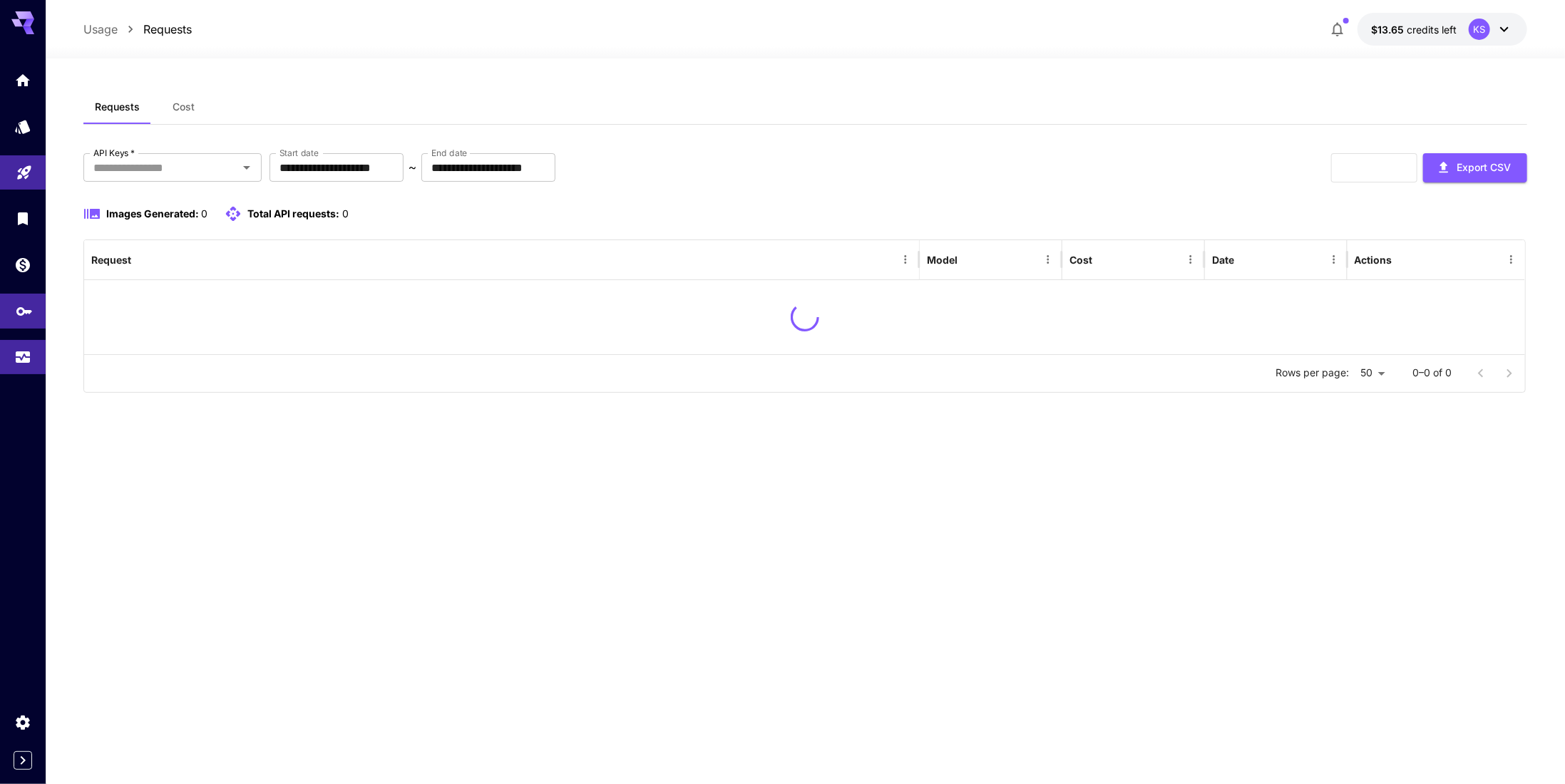
click at [12, 319] on link at bounding box center [22, 311] width 46 height 35
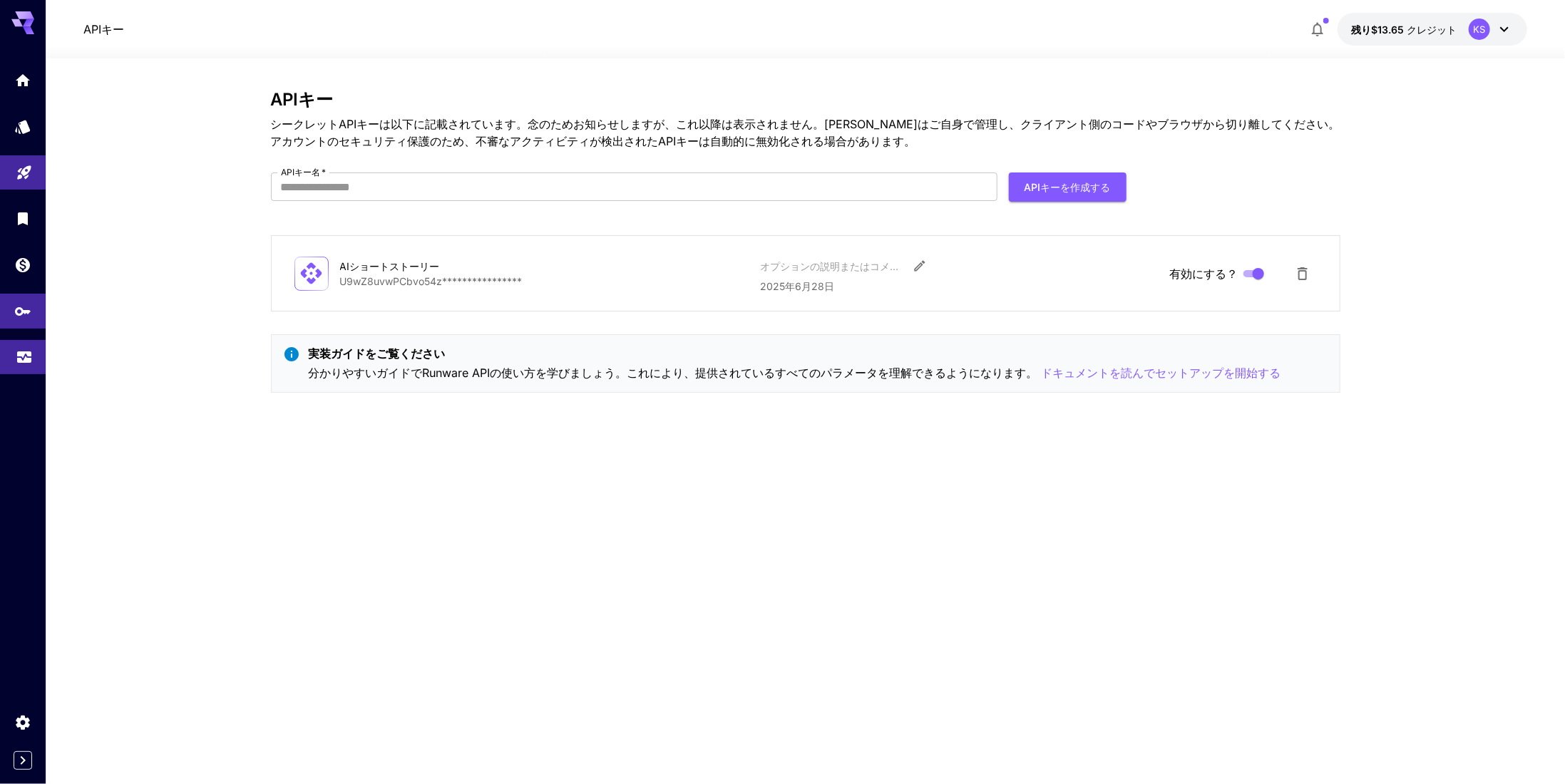
click at [19, 359] on icon "使用法" at bounding box center [24, 354] width 14 height 7
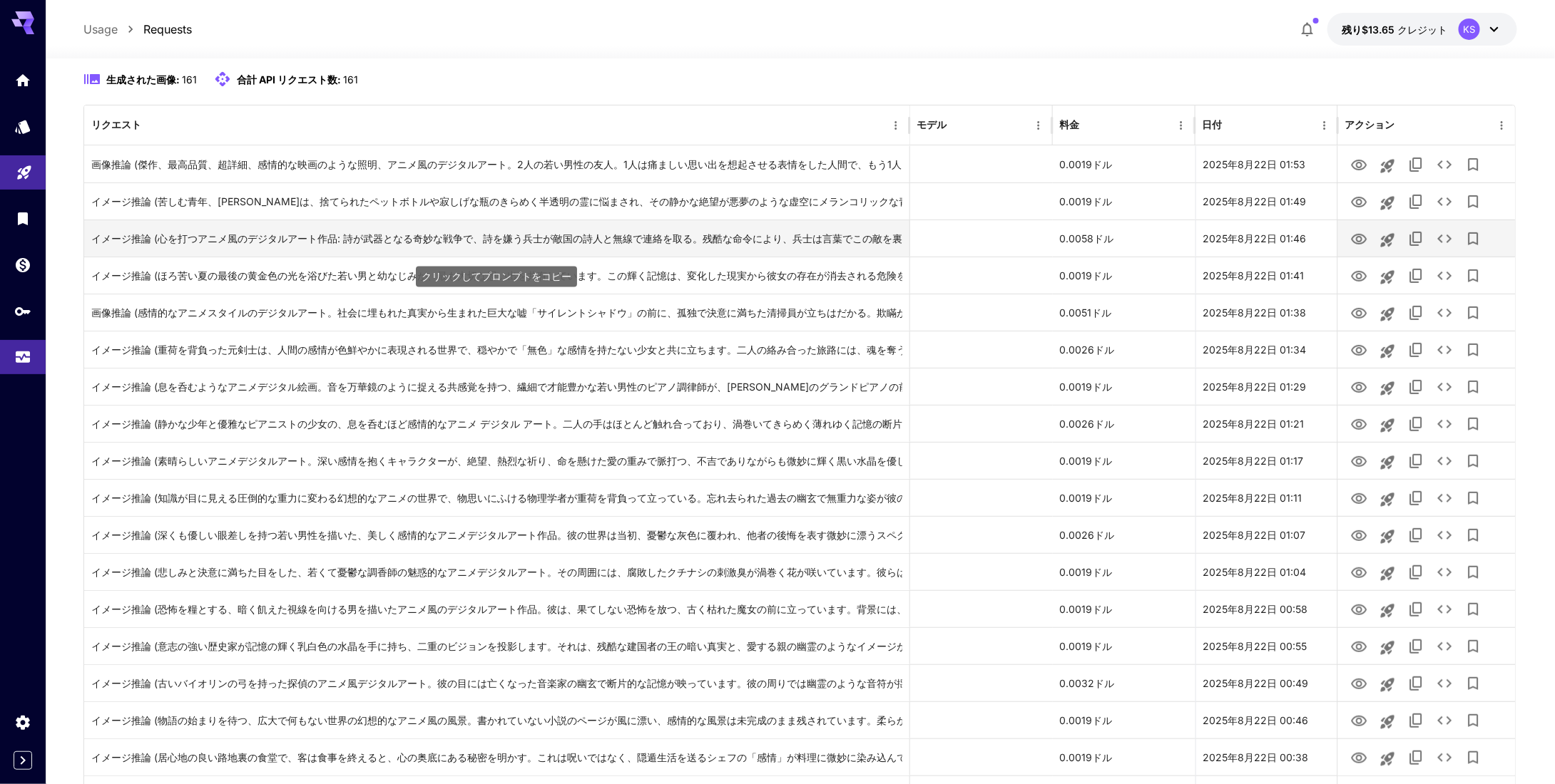
scroll to position [143, 0]
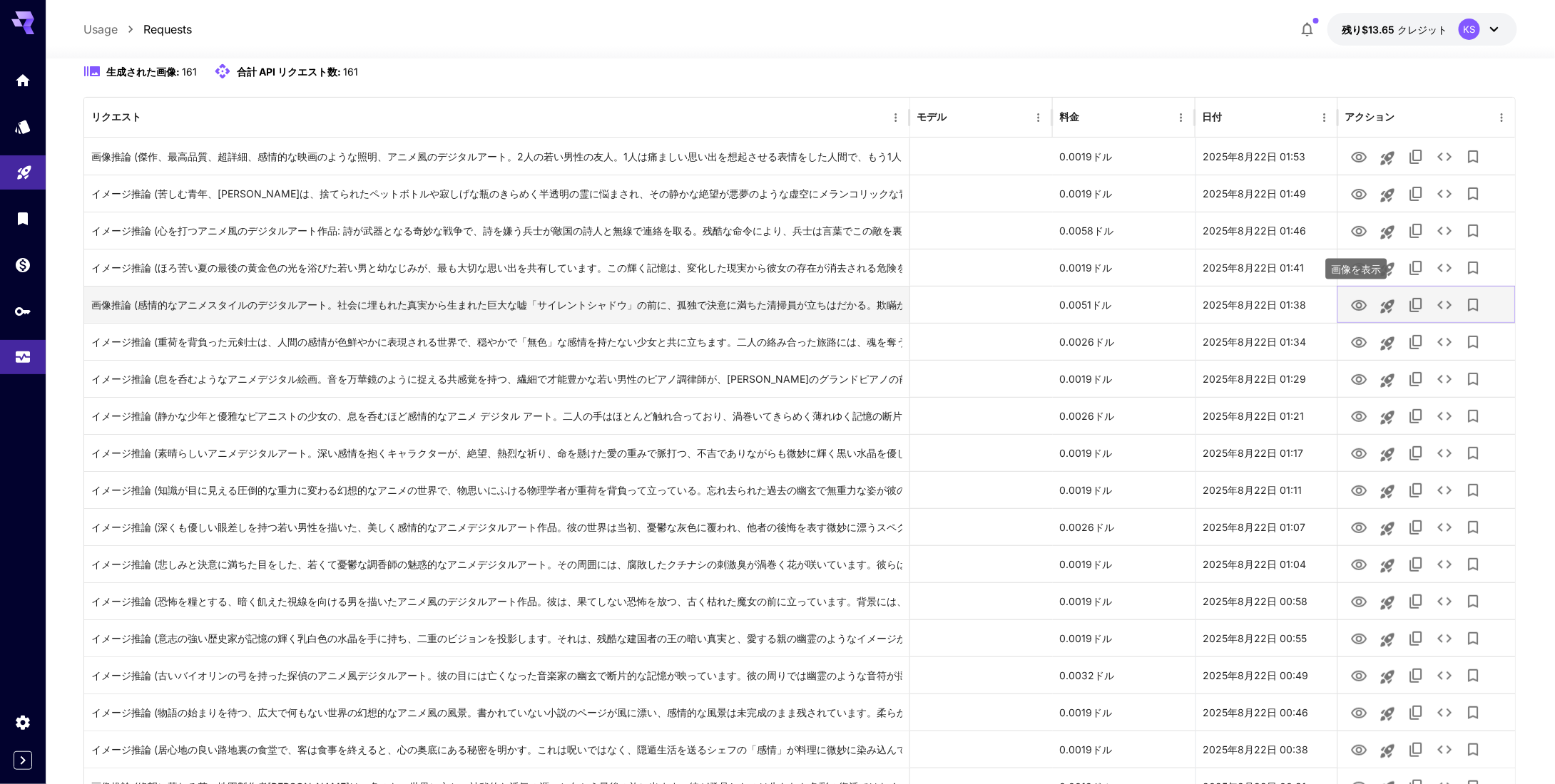
click at [1357, 308] on icon "画像を表示" at bounding box center [1358, 306] width 15 height 11
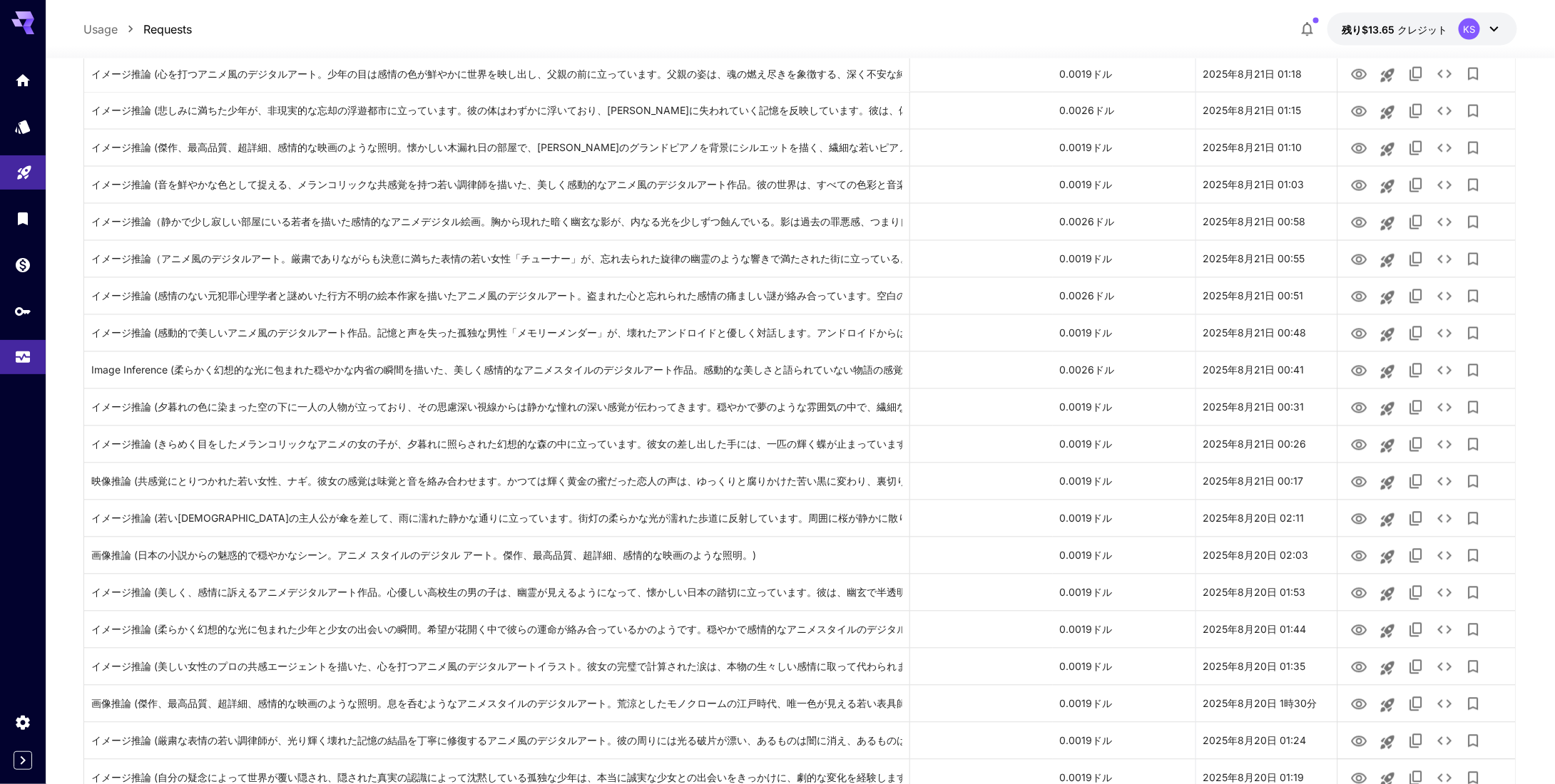
scroll to position [1283, 0]
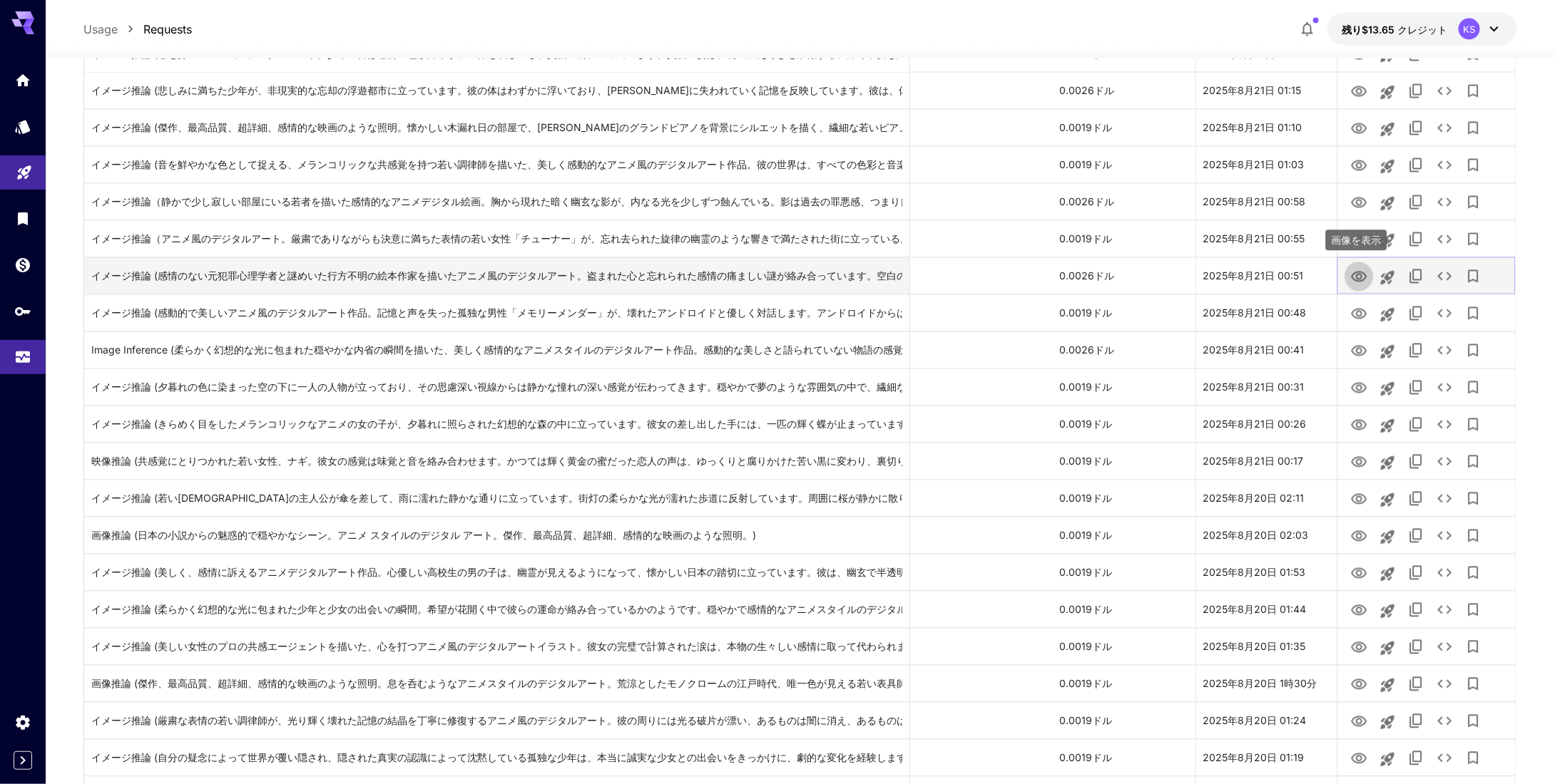
click at [1367, 287] on button "画像を表示" at bounding box center [1358, 276] width 29 height 29
click at [1360, 277] on icon "画像を表示" at bounding box center [1358, 277] width 15 height 11
